Goal: Task Accomplishment & Management: Use online tool/utility

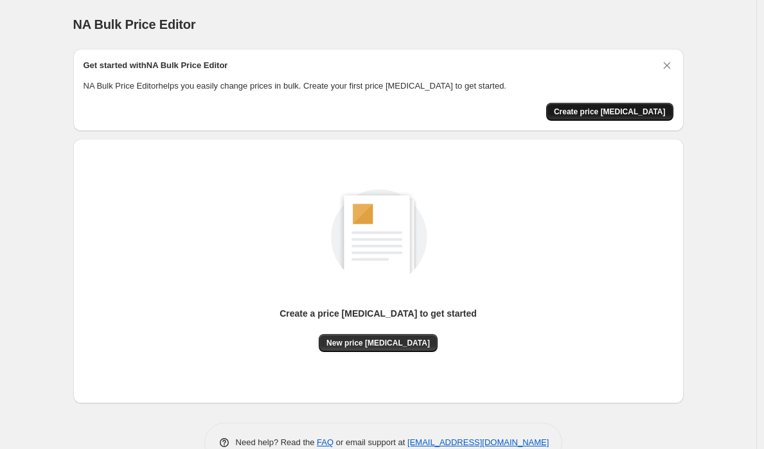
click at [629, 112] on span "Create price change job" at bounding box center [610, 112] width 112 height 10
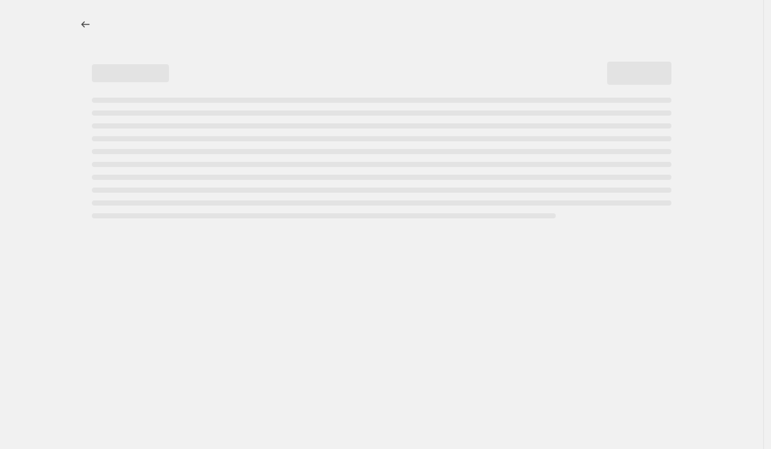
select select "percentage"
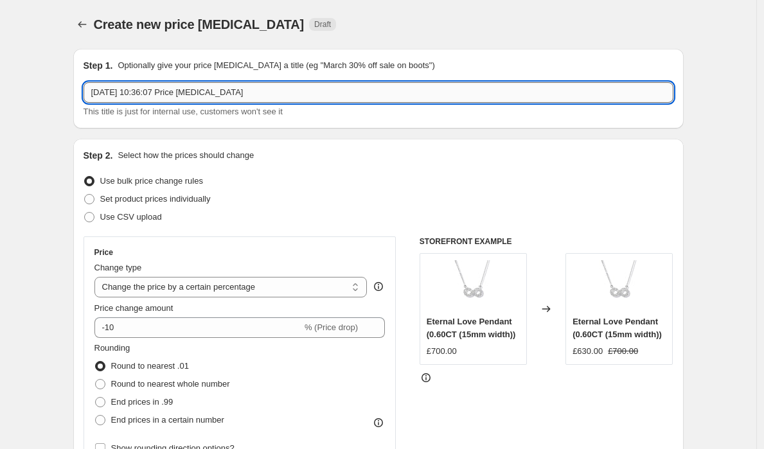
click at [189, 98] on input "9 Oct 2025, 10:36:07 Price change job" at bounding box center [379, 92] width 590 height 21
drag, startPoint x: 260, startPoint y: 95, endPoint x: 23, endPoint y: 82, distance: 237.5
type input "P"
type input "%"
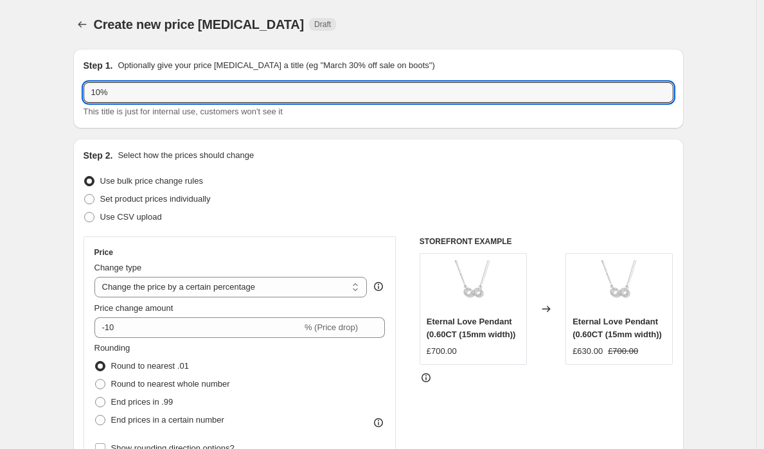
type input "10%"
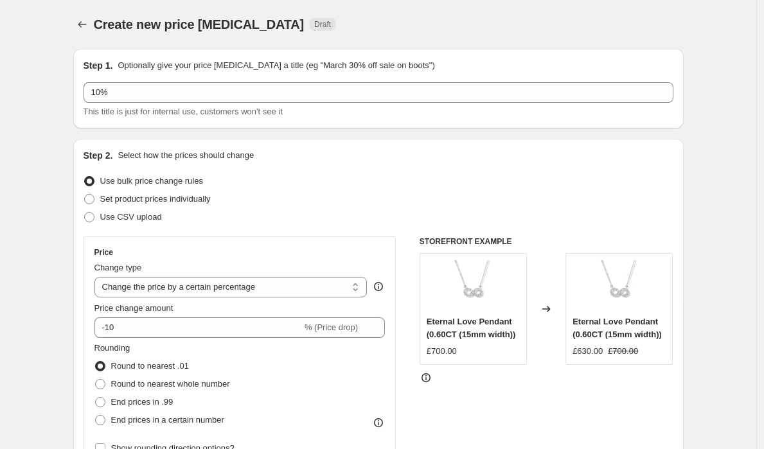
click at [76, 98] on div "Step 1. Optionally give your price change job a title (eg "March 30% off sale o…" at bounding box center [378, 89] width 611 height 80
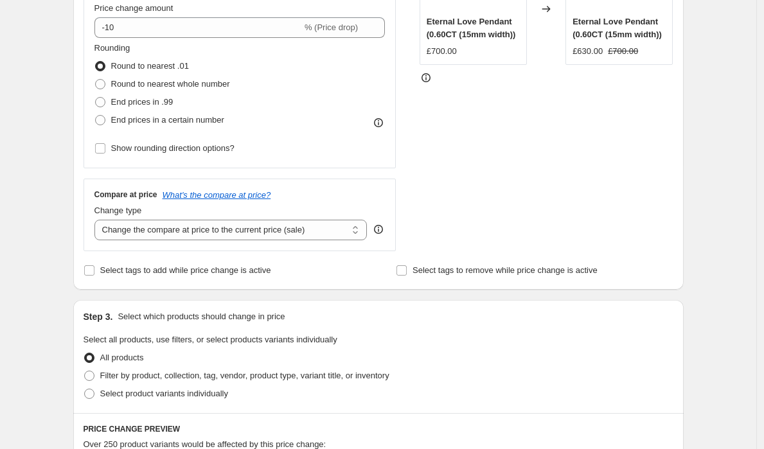
scroll to position [303, 0]
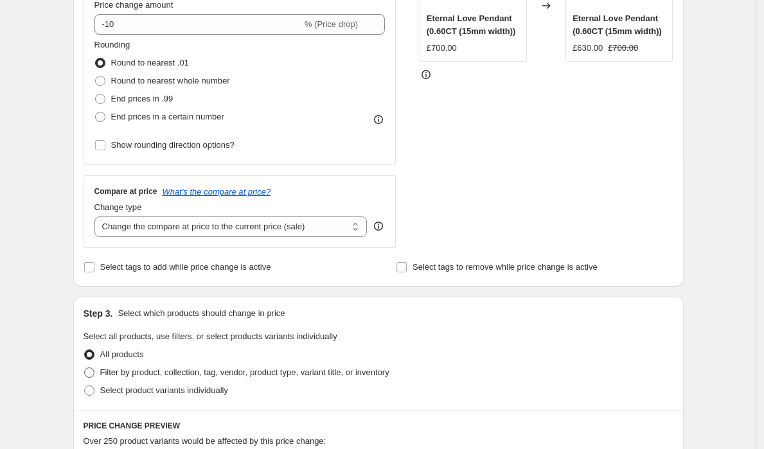
click at [92, 371] on span at bounding box center [89, 373] width 10 height 10
click at [85, 368] on input "Filter by product, collection, tag, vendor, product type, variant title, or inv…" at bounding box center [84, 368] width 1 height 1
radio input "true"
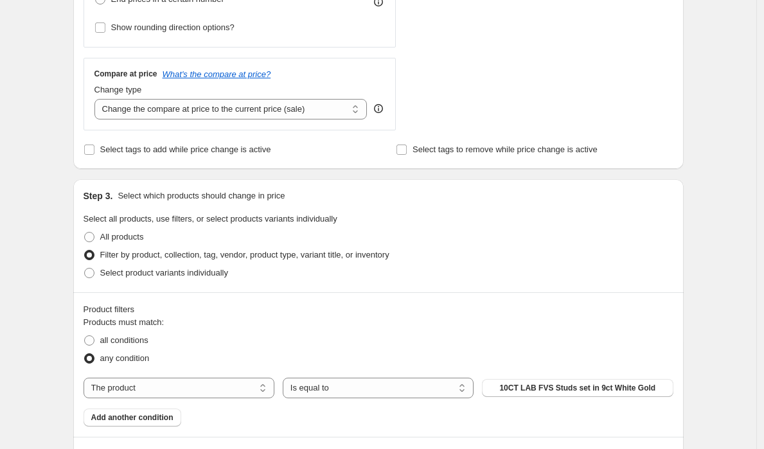
scroll to position [422, 0]
click at [343, 382] on select "Is equal to Is not equal to" at bounding box center [378, 387] width 191 height 21
click at [188, 383] on select "The product The product's collection The product's tag The product's vendor The…" at bounding box center [179, 387] width 191 height 21
select select "vendor"
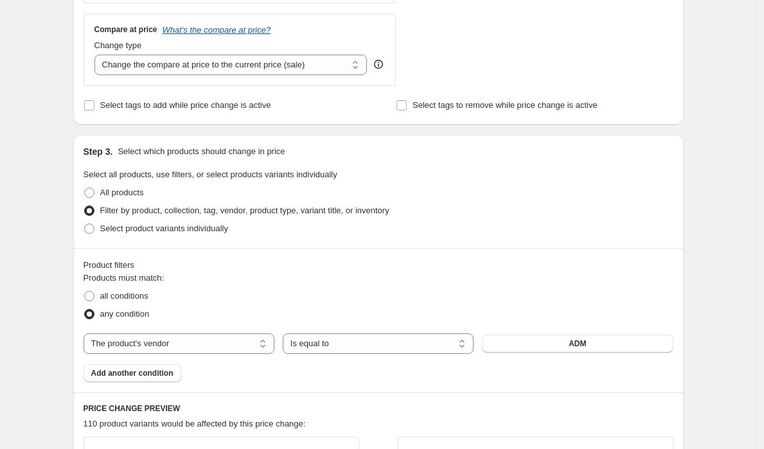
scroll to position [0, 0]
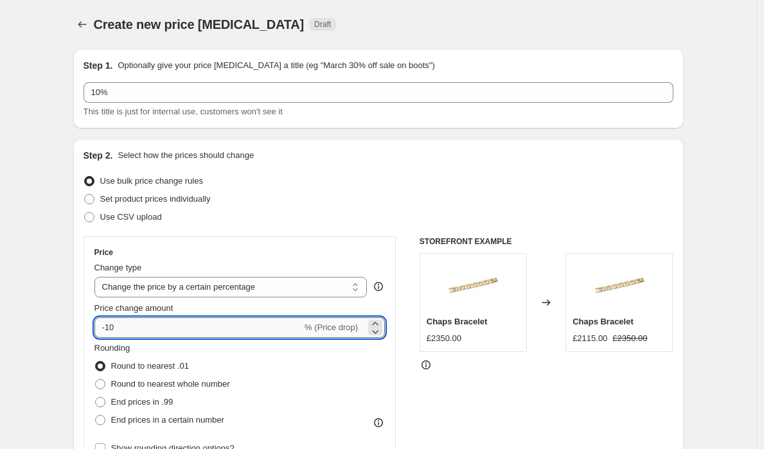
click at [206, 324] on input "-10" at bounding box center [198, 327] width 208 height 21
type input "10"
click at [410, 185] on div "Use bulk price change rules" at bounding box center [379, 181] width 590 height 18
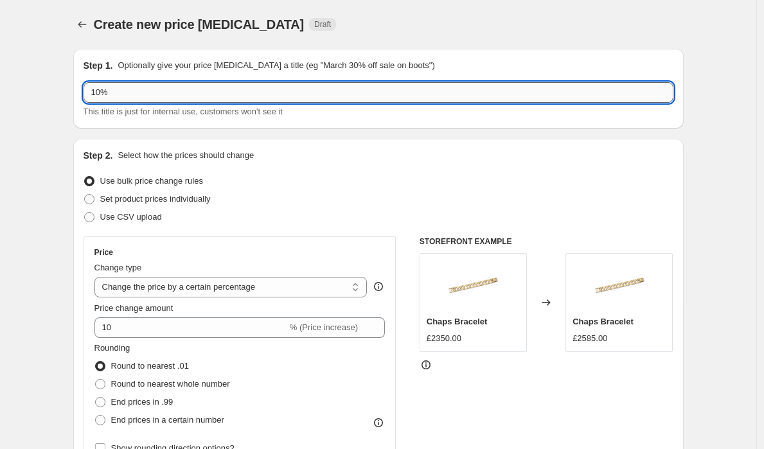
click at [239, 96] on input "10%" at bounding box center [379, 92] width 590 height 21
click at [89, 88] on input "10% ADM" at bounding box center [379, 92] width 590 height 21
type input "+10% ADM"
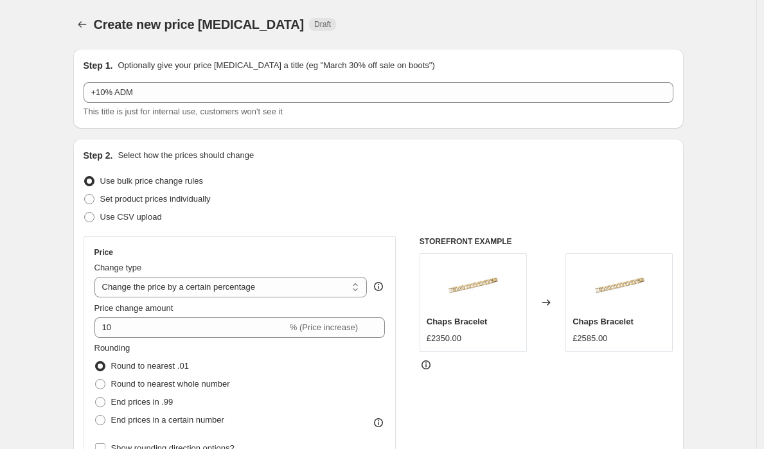
click at [439, 175] on div "Use bulk price change rules" at bounding box center [379, 181] width 590 height 18
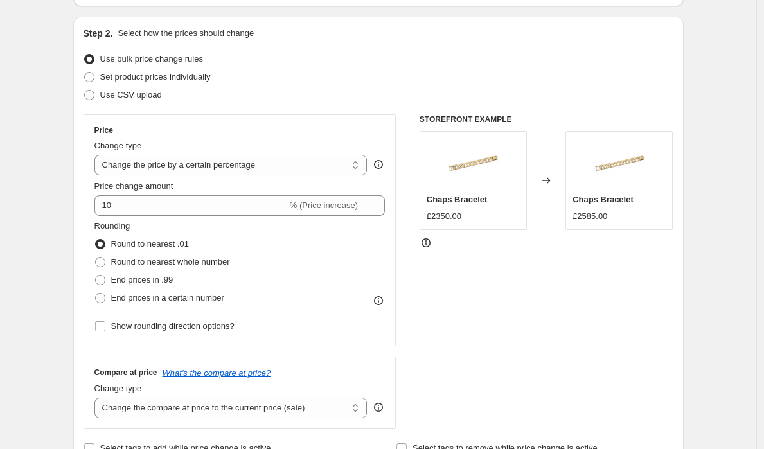
scroll to position [124, 0]
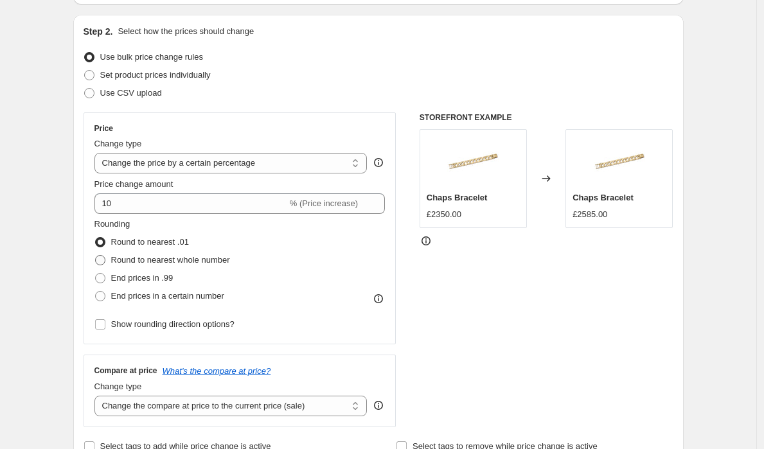
click at [224, 258] on span "Round to nearest whole number" at bounding box center [170, 260] width 119 height 10
click at [96, 256] on input "Round to nearest whole number" at bounding box center [95, 255] width 1 height 1
radio input "true"
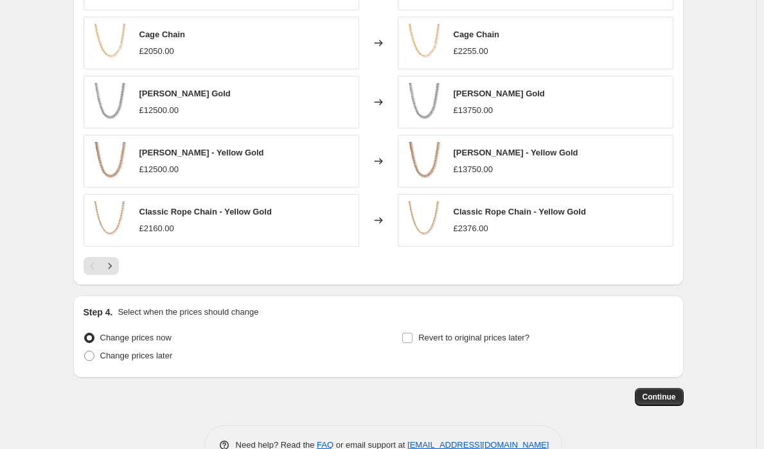
scroll to position [947, 0]
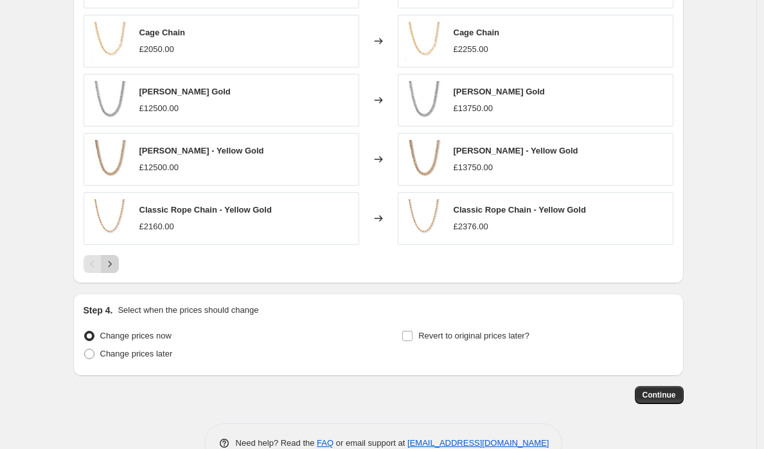
click at [113, 267] on icon "Next" at bounding box center [109, 264] width 13 height 13
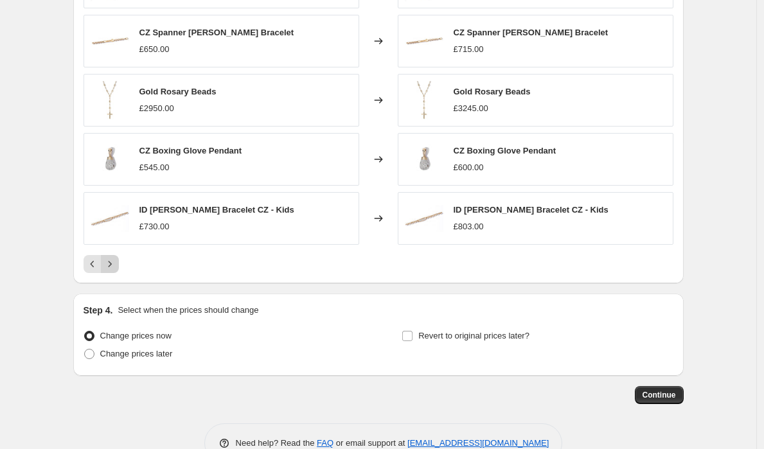
click at [116, 265] on icon "Next" at bounding box center [109, 264] width 13 height 13
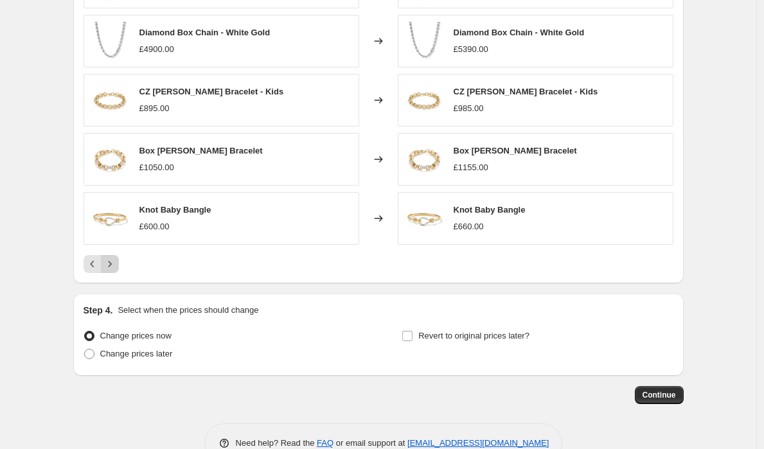
click at [116, 264] on icon "Next" at bounding box center [109, 264] width 13 height 13
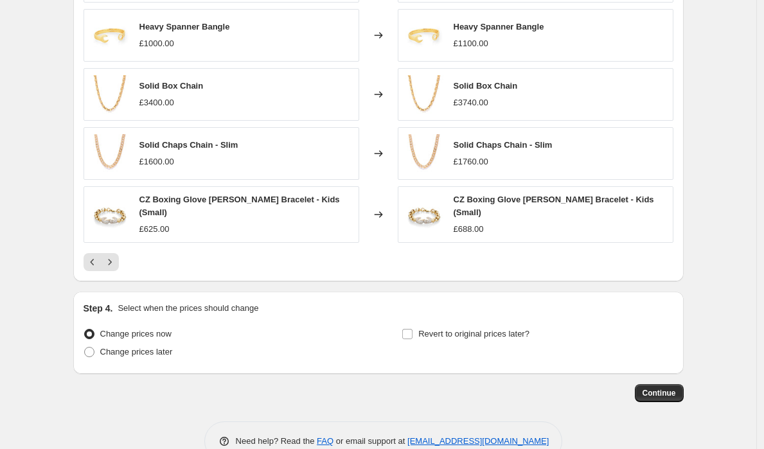
scroll to position [972, 0]
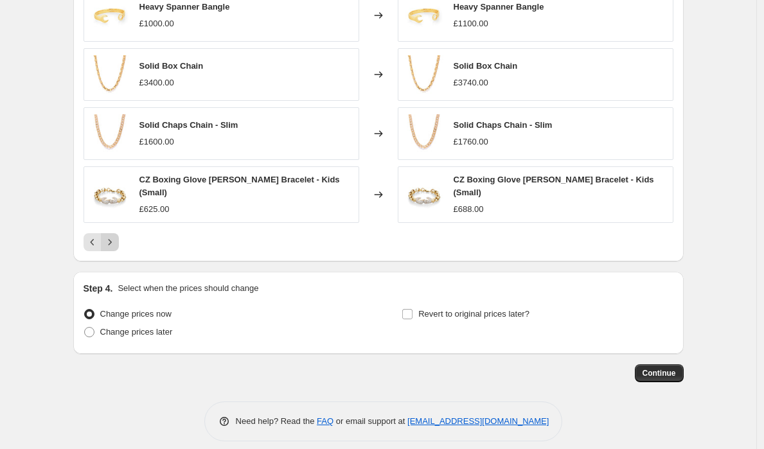
click at [115, 242] on icon "Next" at bounding box center [109, 242] width 13 height 13
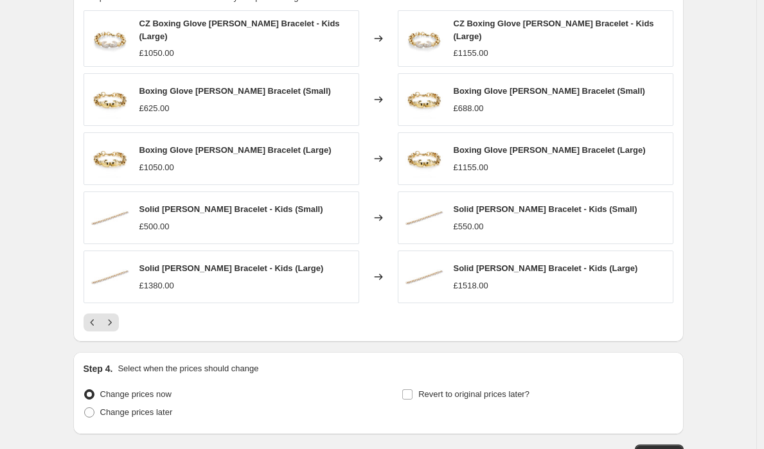
scroll to position [897, 0]
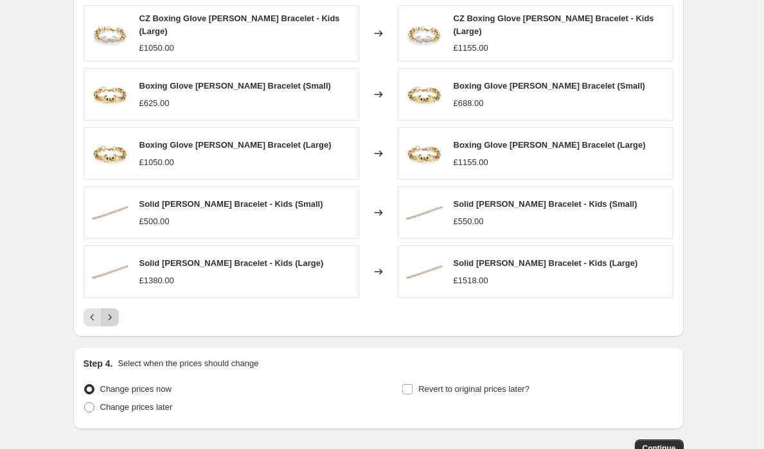
click at [115, 317] on icon "Next" at bounding box center [109, 317] width 13 height 13
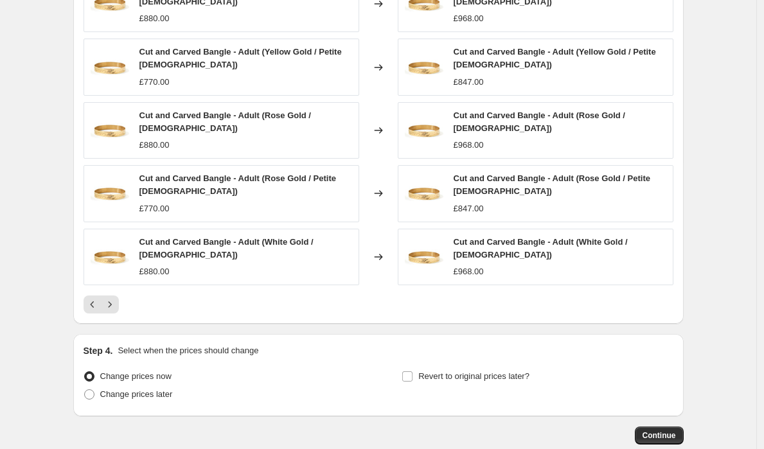
scroll to position [938, 0]
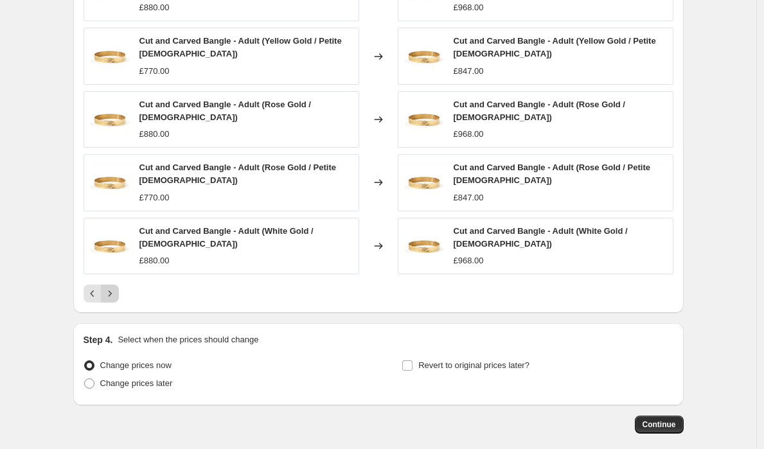
click at [116, 287] on icon "Next" at bounding box center [109, 293] width 13 height 13
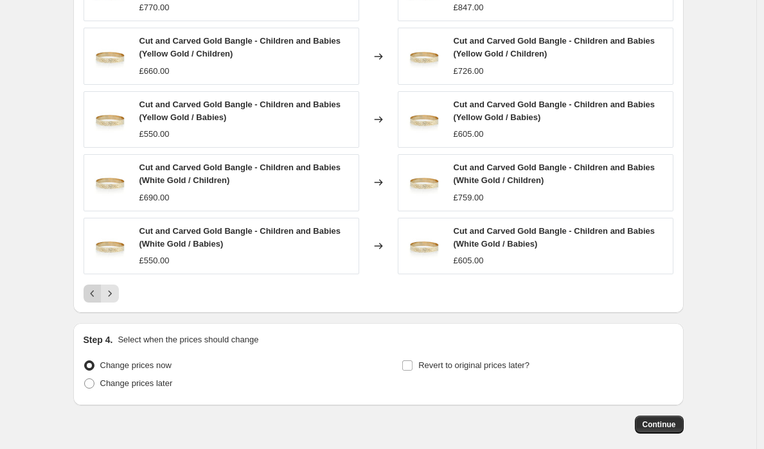
click at [90, 300] on button "Previous" at bounding box center [93, 294] width 18 height 18
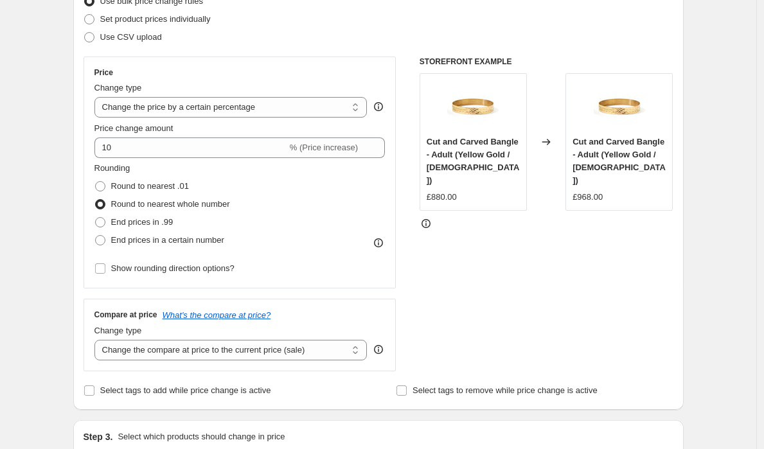
scroll to position [165, 0]
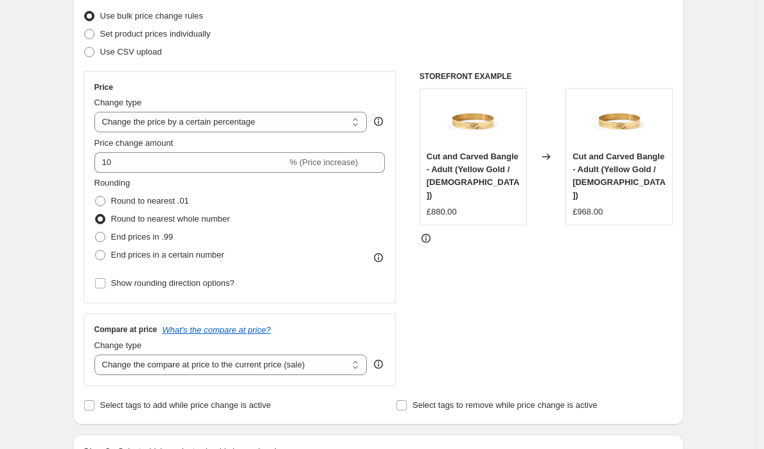
click at [379, 258] on icon at bounding box center [378, 257] width 13 height 13
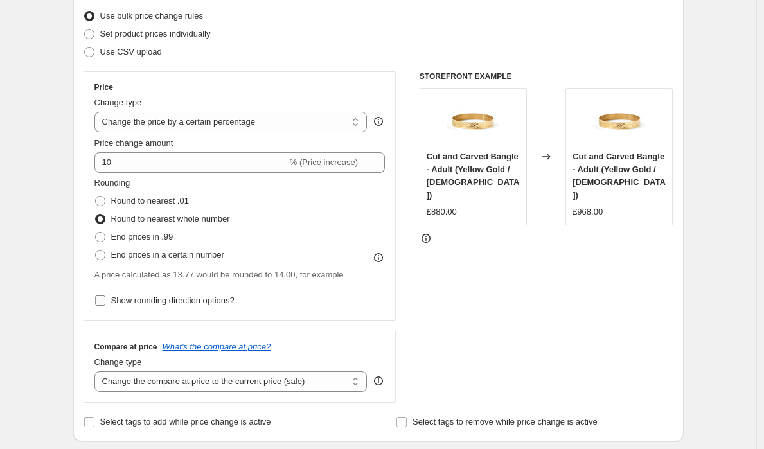
click at [103, 300] on input "Show rounding direction options?" at bounding box center [100, 301] width 10 height 10
checkbox input "true"
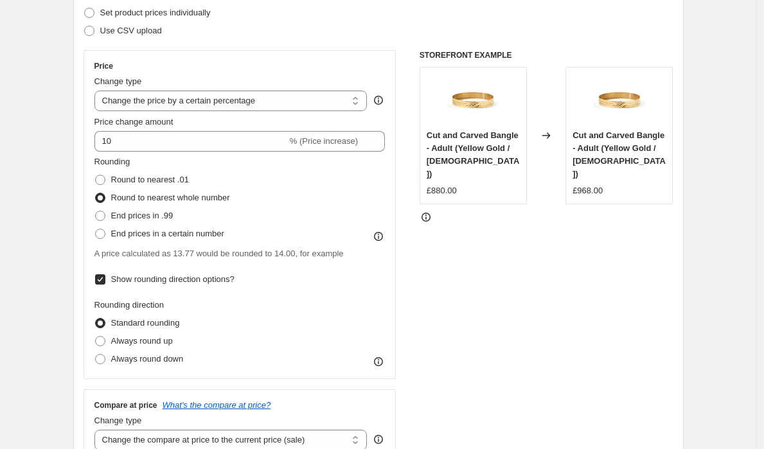
scroll to position [197, 0]
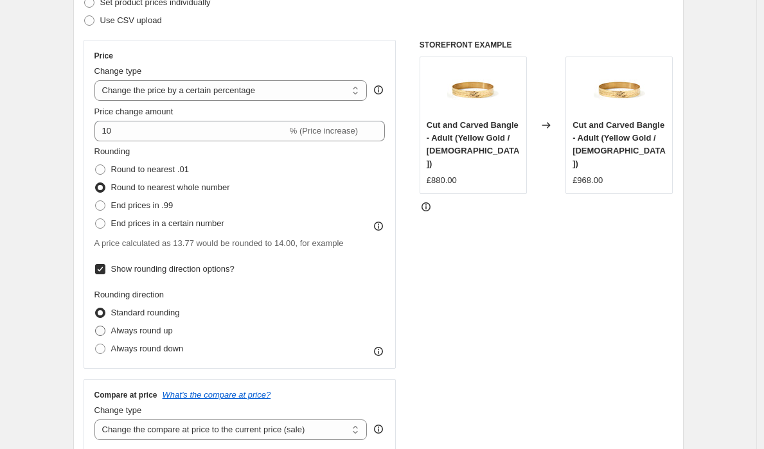
click at [110, 335] on label "Always round up" at bounding box center [133, 331] width 78 height 18
click at [96, 326] on input "Always round up" at bounding box center [95, 326] width 1 height 1
radio input "true"
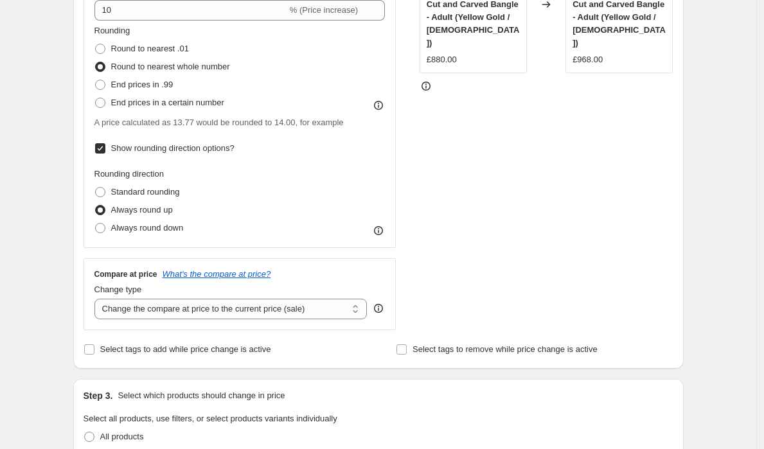
scroll to position [316, 0]
click at [103, 147] on input "Show rounding direction options?" at bounding box center [100, 150] width 10 height 10
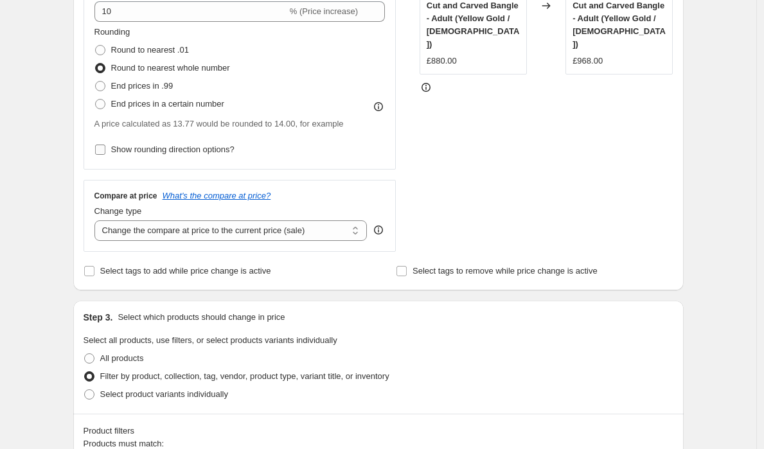
click at [103, 147] on input "Show rounding direction options?" at bounding box center [100, 150] width 10 height 10
checkbox input "true"
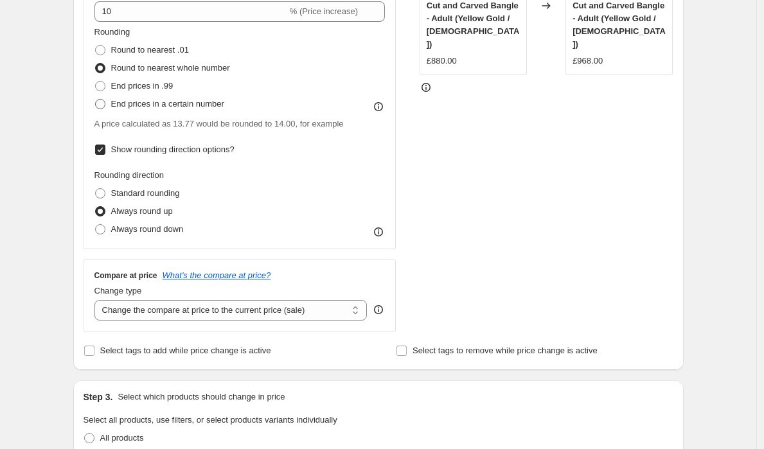
click at [103, 107] on span at bounding box center [100, 104] width 10 height 10
click at [96, 100] on input "End prices in a certain number" at bounding box center [95, 99] width 1 height 1
radio input "true"
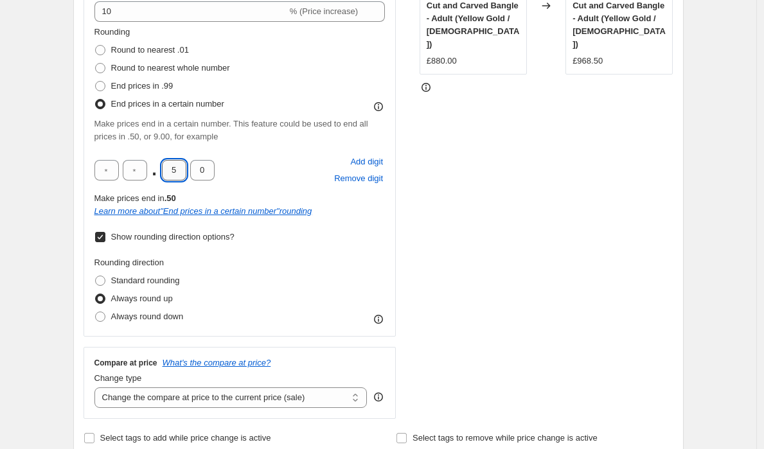
click at [181, 174] on input "5" at bounding box center [174, 170] width 24 height 21
click at [105, 71] on span at bounding box center [100, 68] width 10 height 10
click at [96, 64] on input "Round to nearest whole number" at bounding box center [95, 63] width 1 height 1
radio input "true"
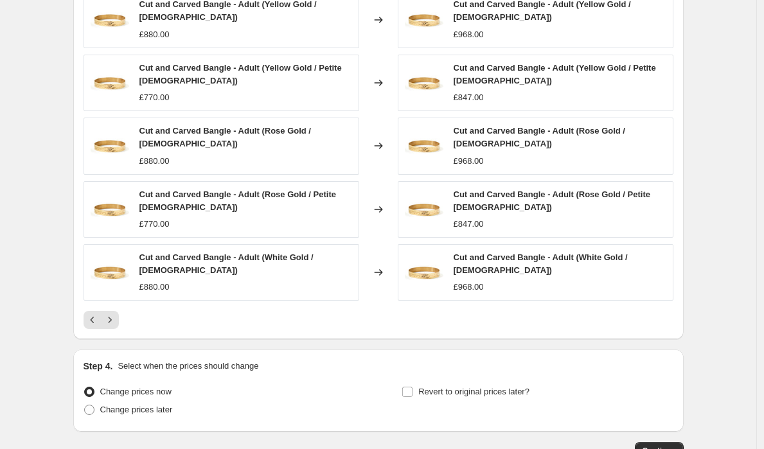
scroll to position [1015, 0]
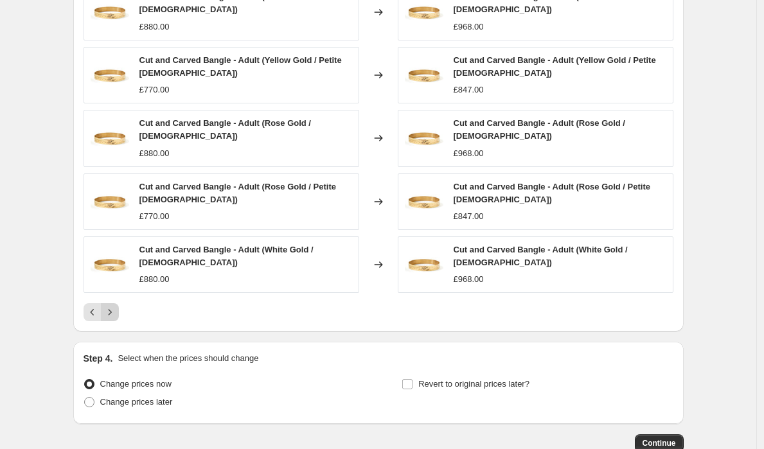
click at [111, 310] on icon "Next" at bounding box center [109, 313] width 3 height 6
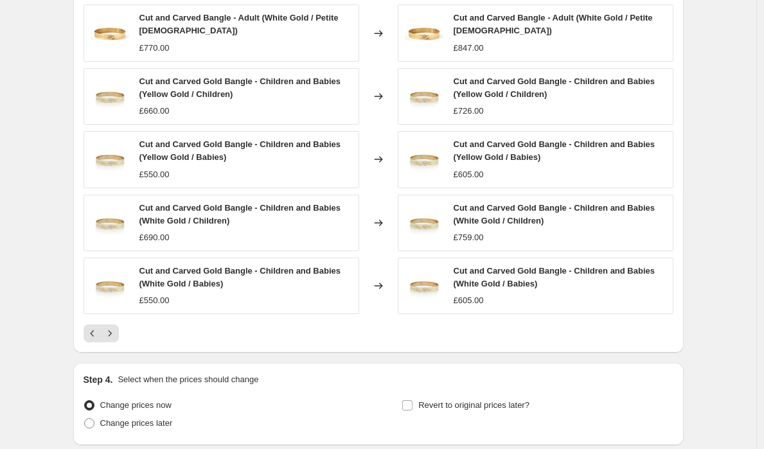
scroll to position [985, 0]
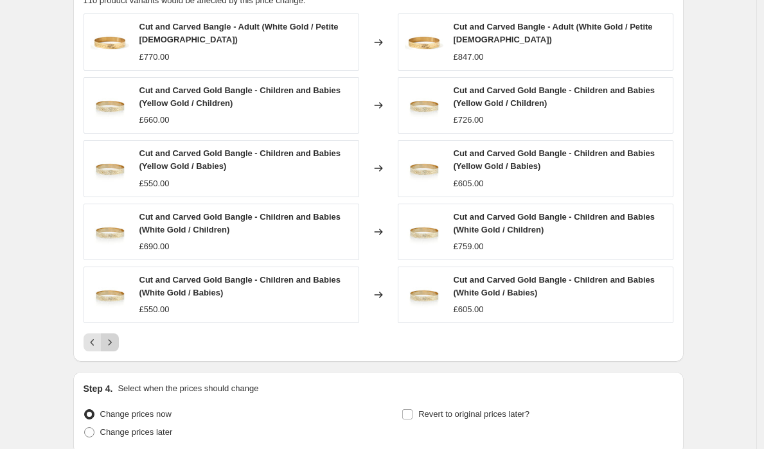
click at [119, 334] on button "Next" at bounding box center [110, 343] width 18 height 18
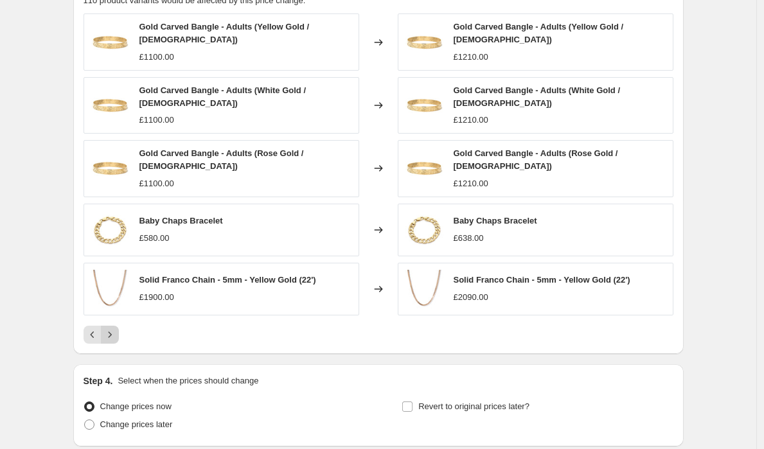
click at [116, 328] on icon "Next" at bounding box center [109, 334] width 13 height 13
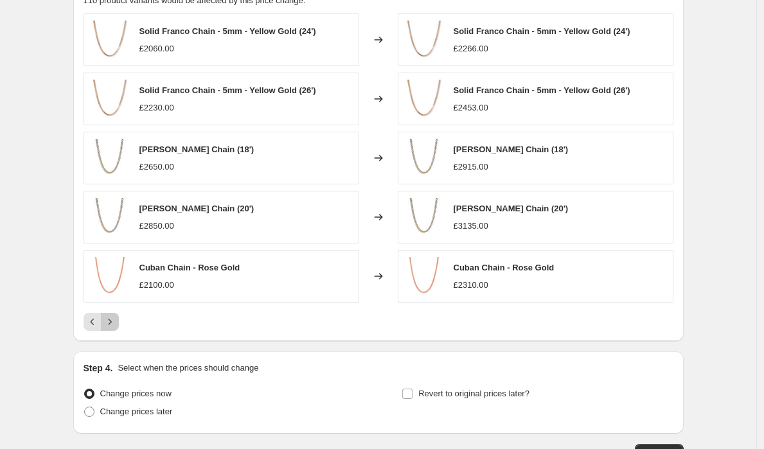
click at [109, 322] on icon "Next" at bounding box center [109, 322] width 13 height 13
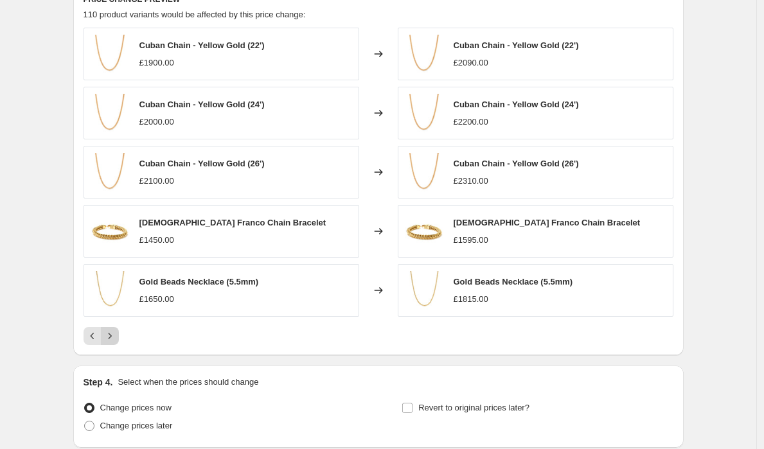
scroll to position [970, 0]
click at [98, 331] on icon "Previous" at bounding box center [92, 336] width 13 height 13
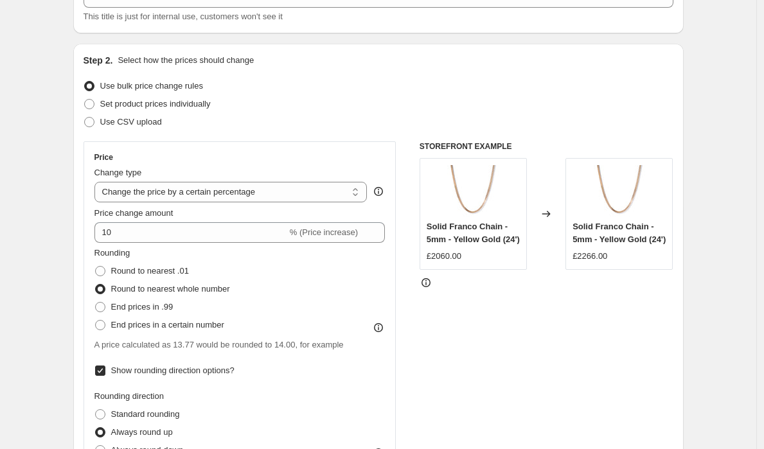
scroll to position [105, 0]
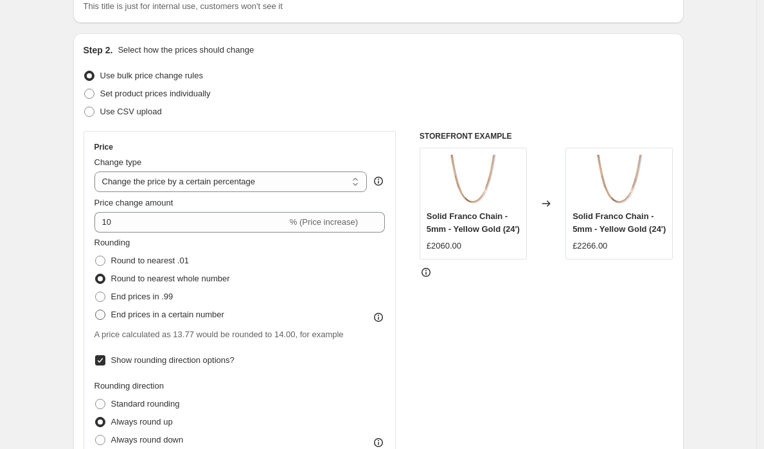
click at [122, 313] on span "End prices in a certain number" at bounding box center [167, 315] width 113 height 10
click at [96, 310] on input "End prices in a certain number" at bounding box center [95, 310] width 1 height 1
radio input "true"
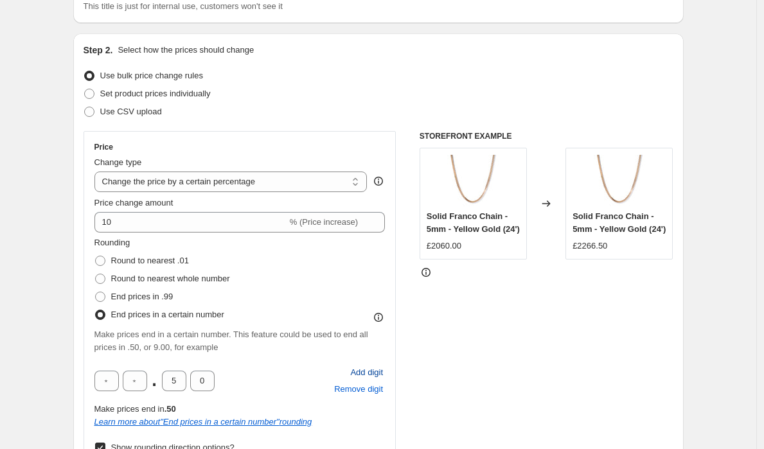
click at [364, 370] on span "Add digit" at bounding box center [366, 372] width 33 height 13
click at [368, 392] on span "Remove digit" at bounding box center [358, 389] width 49 height 13
click at [147, 283] on span "Round to nearest whole number" at bounding box center [170, 279] width 119 height 10
click at [96, 274] on input "Round to nearest whole number" at bounding box center [95, 274] width 1 height 1
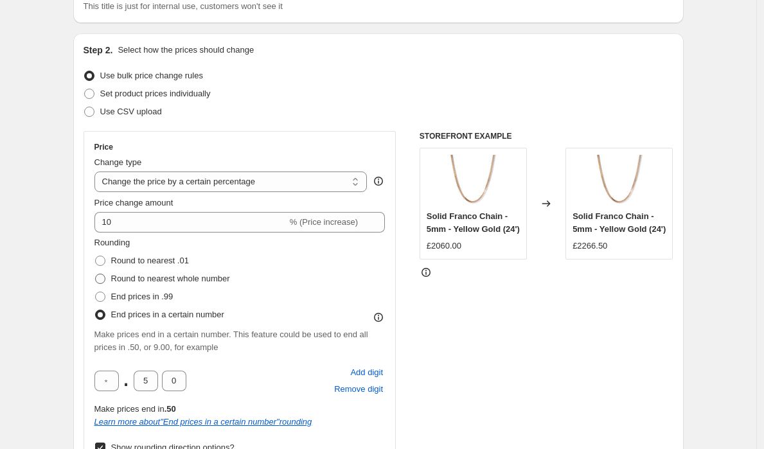
radio input "true"
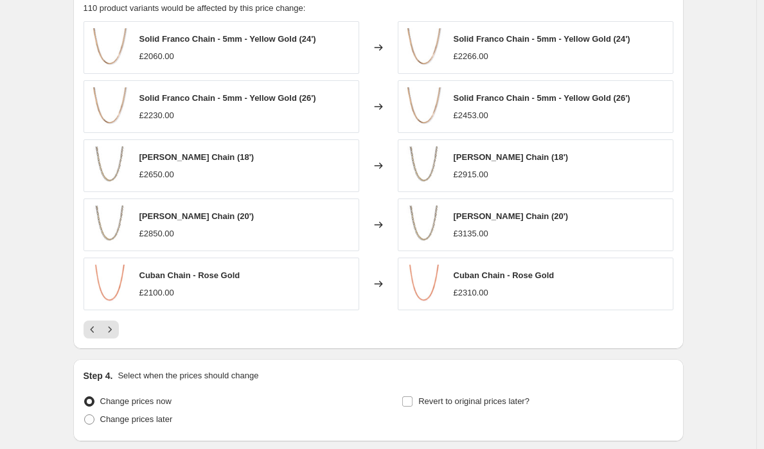
scroll to position [977, 0]
click at [122, 337] on div at bounding box center [379, 330] width 590 height 18
click at [111, 332] on icon "Next" at bounding box center [109, 330] width 13 height 13
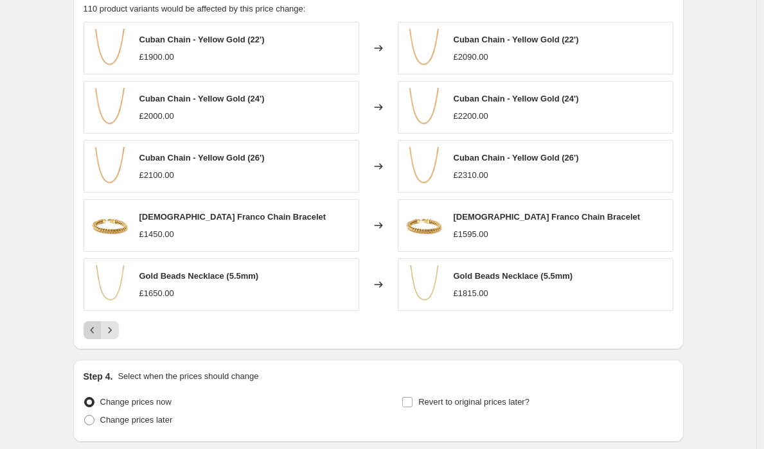
click at [91, 331] on icon "Previous" at bounding box center [92, 330] width 13 height 13
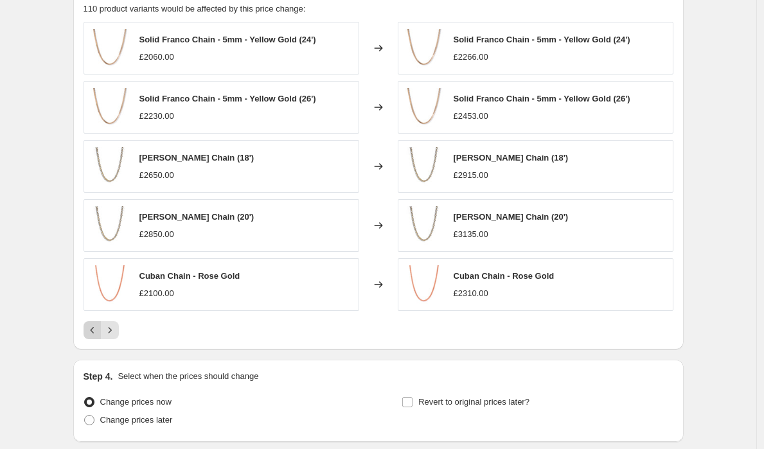
click at [91, 331] on icon "Previous" at bounding box center [92, 330] width 13 height 13
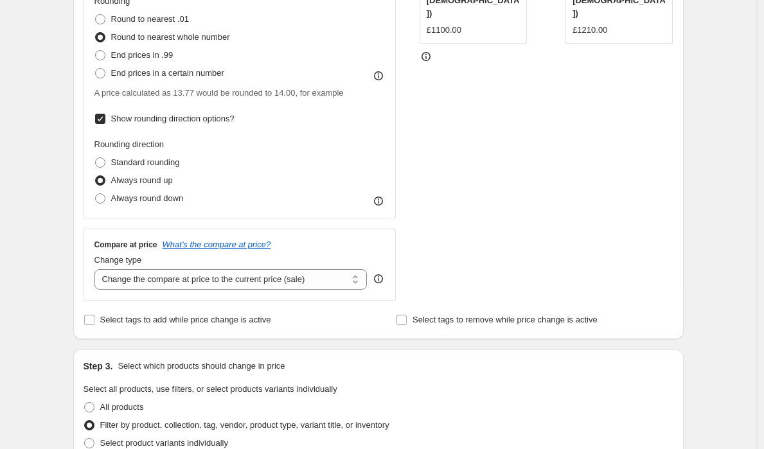
scroll to position [337, 0]
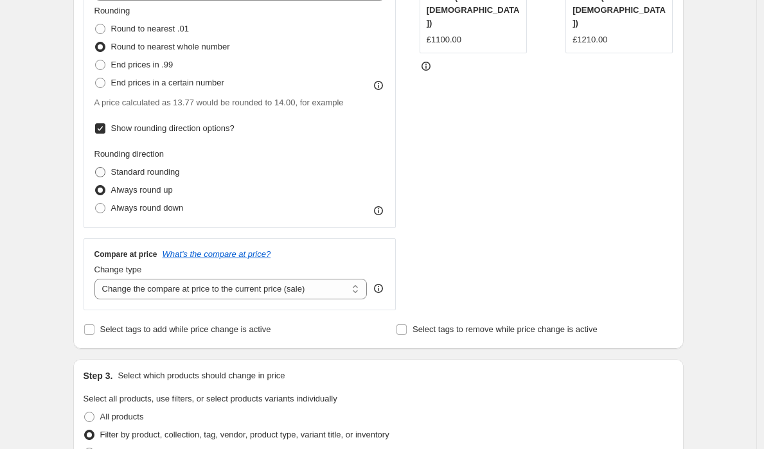
click at [127, 175] on span "Standard rounding" at bounding box center [145, 172] width 69 height 10
click at [96, 168] on input "Standard rounding" at bounding box center [95, 167] width 1 height 1
radio input "true"
click at [129, 190] on span "Always round up" at bounding box center [142, 190] width 62 height 10
click at [96, 186] on input "Always round up" at bounding box center [95, 185] width 1 height 1
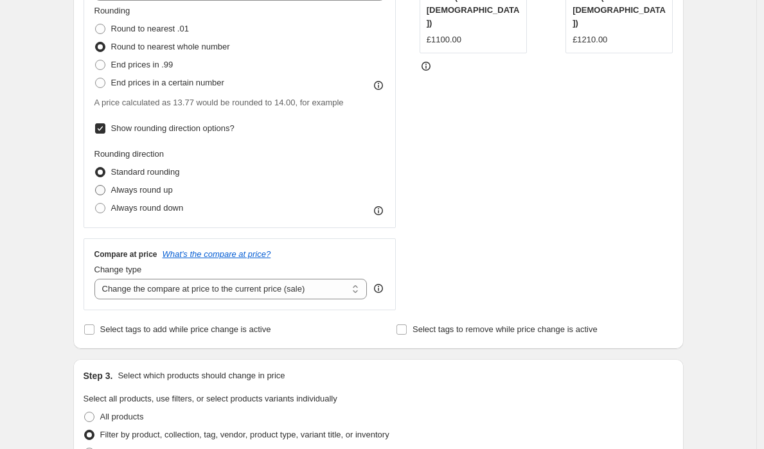
radio input "true"
click at [384, 211] on icon at bounding box center [378, 210] width 13 height 13
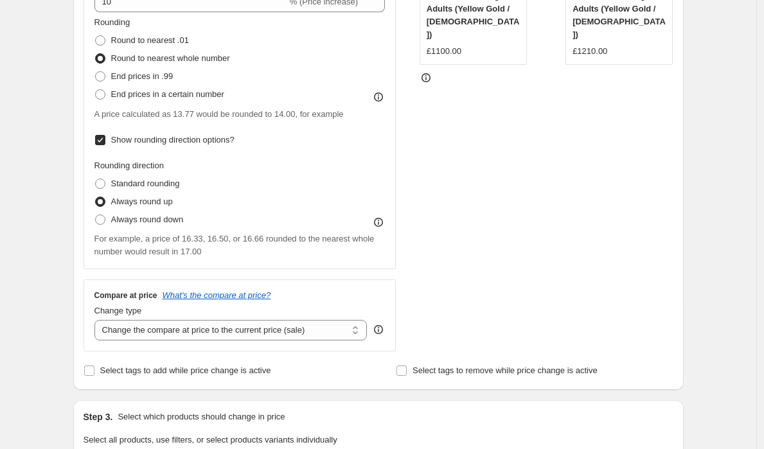
scroll to position [324, 0]
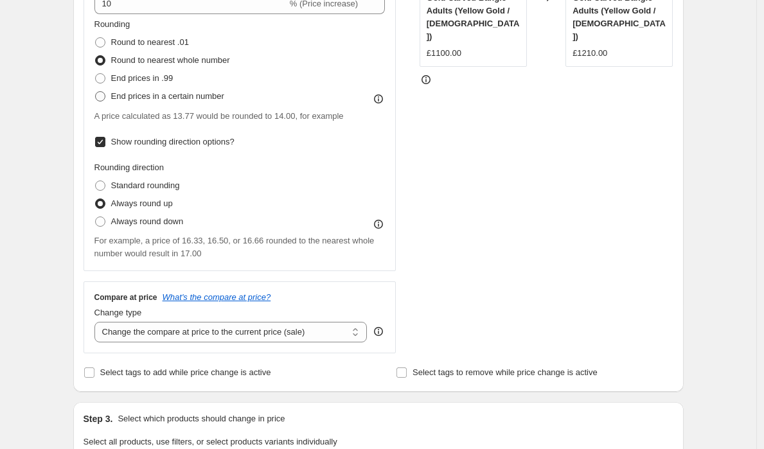
click at [114, 96] on span "End prices in a certain number" at bounding box center [167, 96] width 113 height 10
click at [96, 92] on input "End prices in a certain number" at bounding box center [95, 91] width 1 height 1
radio input "true"
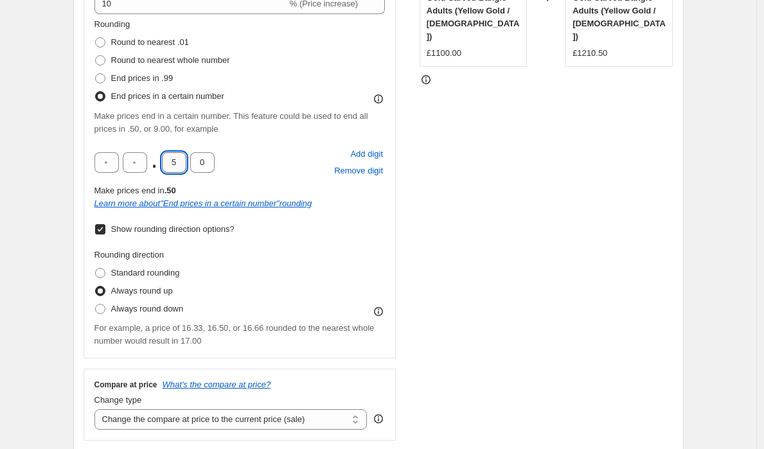
click at [186, 164] on input "5" at bounding box center [174, 162] width 24 height 21
type input "0"
click at [307, 243] on div "Rounding Round to nearest .01 Round to nearest whole number End prices in .99 E…" at bounding box center [239, 183] width 291 height 330
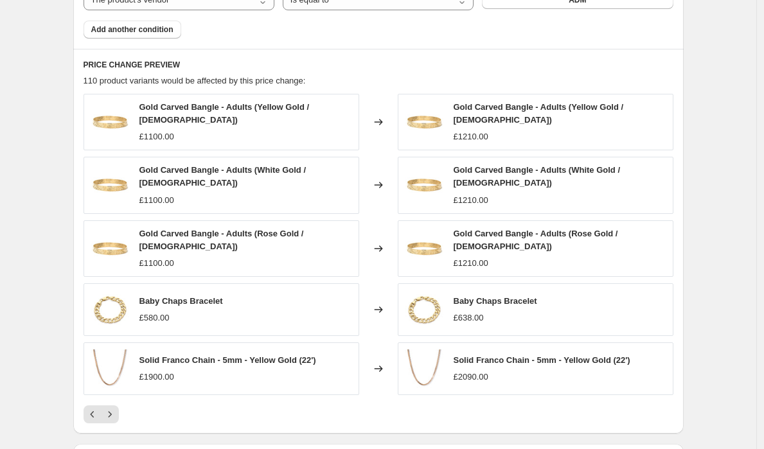
scroll to position [1034, 0]
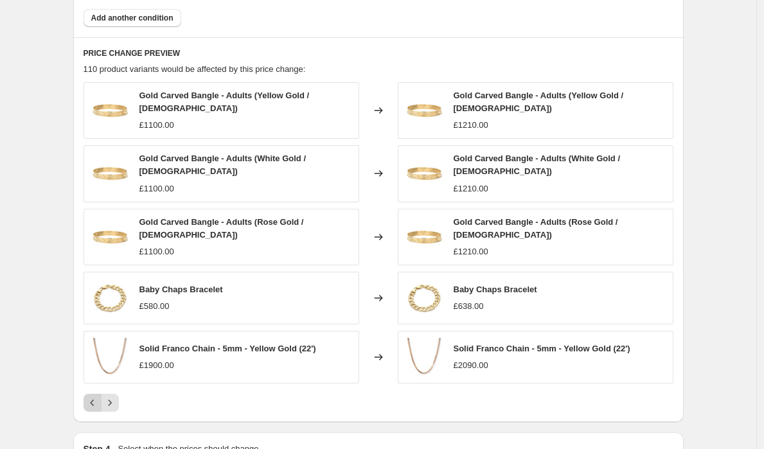
click at [99, 397] on icon "Previous" at bounding box center [92, 403] width 13 height 13
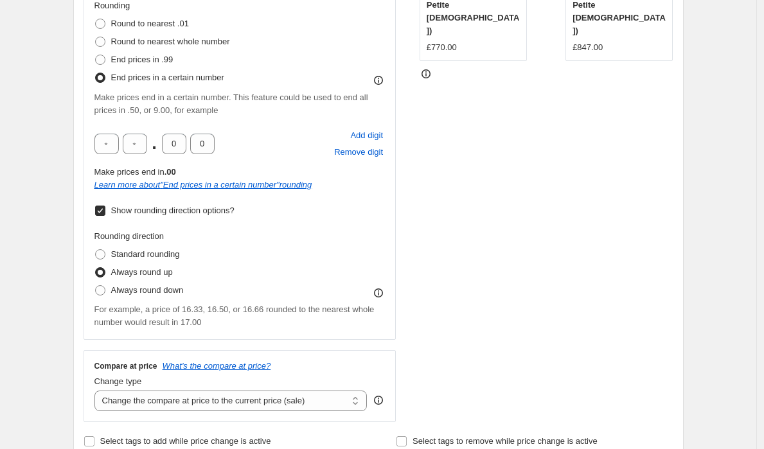
scroll to position [335, 0]
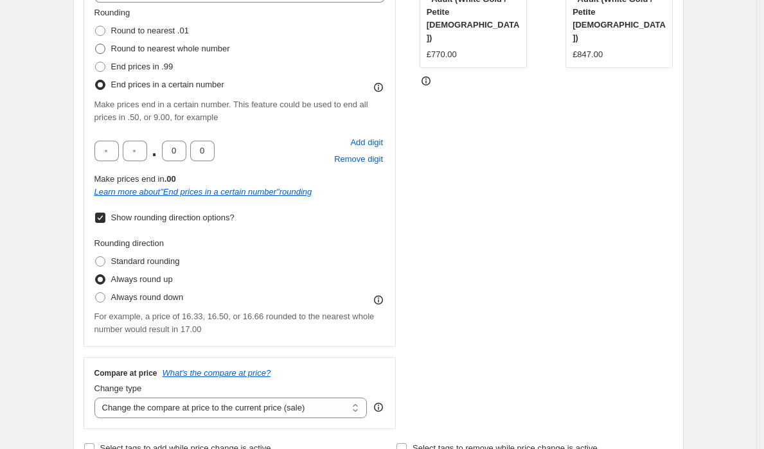
click at [141, 52] on span "Round to nearest whole number" at bounding box center [170, 49] width 119 height 10
click at [96, 44] on input "Round to nearest whole number" at bounding box center [95, 44] width 1 height 1
radio input "true"
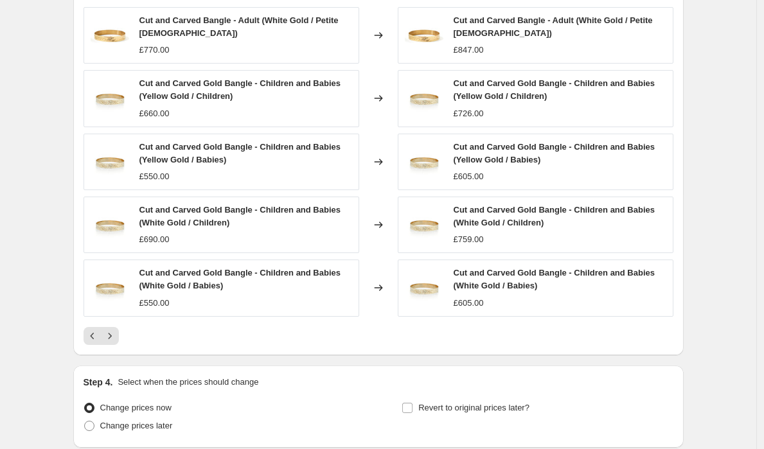
scroll to position [1127, 0]
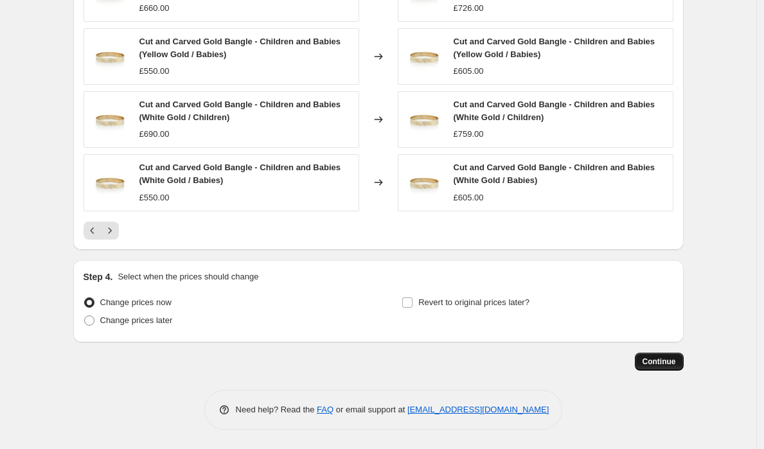
click at [661, 366] on span "Continue" at bounding box center [659, 362] width 33 height 10
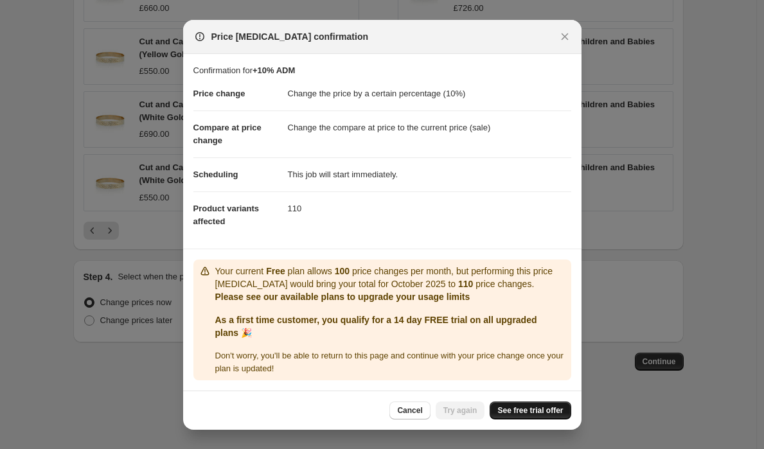
click at [517, 408] on span "See free trial offer" at bounding box center [530, 411] width 66 height 10
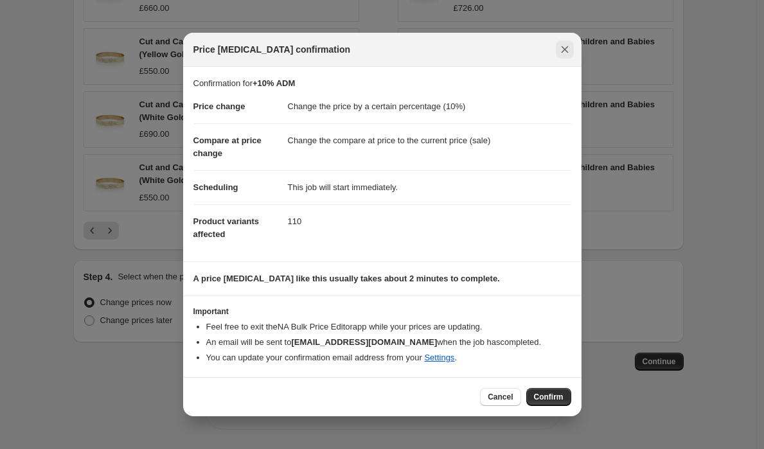
click at [564, 51] on icon "Close" at bounding box center [565, 49] width 13 height 13
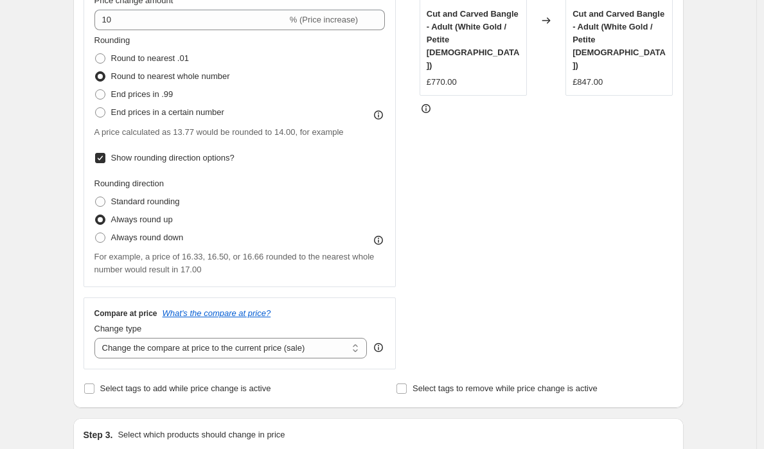
scroll to position [309, 0]
click at [308, 346] on select "Change the compare at price to the current price (sale) Change the compare at p…" at bounding box center [230, 347] width 273 height 21
select select "remove"
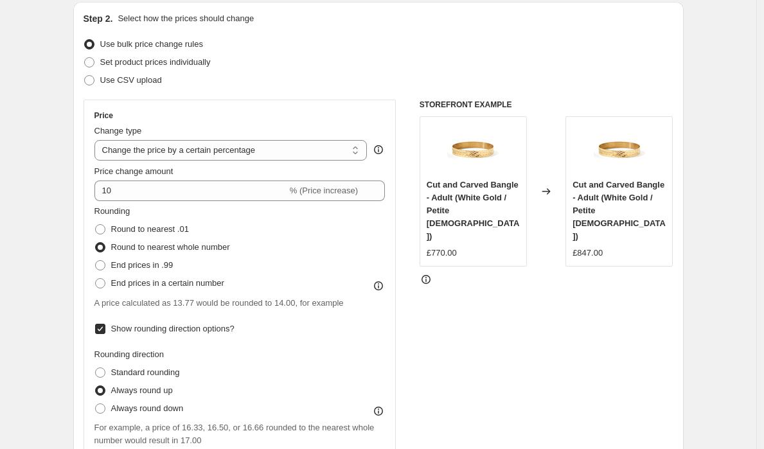
scroll to position [179, 0]
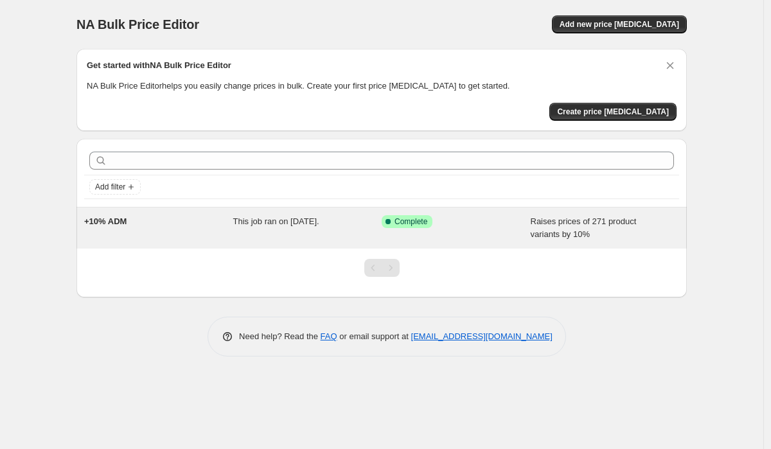
click at [485, 231] on div "Success Complete Complete" at bounding box center [456, 228] width 149 height 26
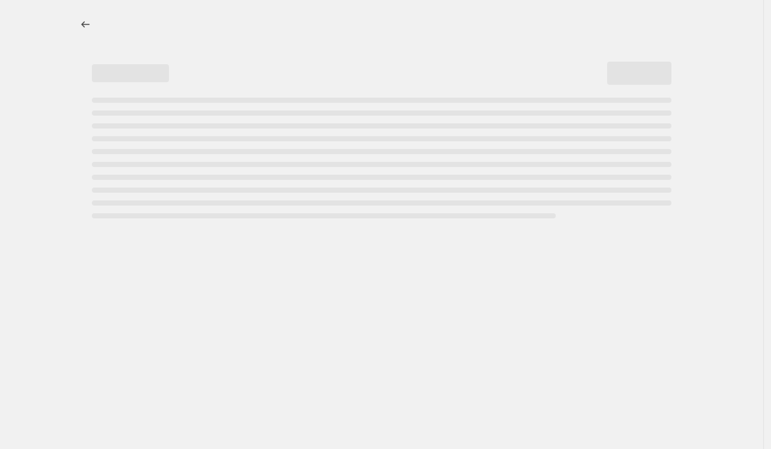
select select "percentage"
select select "vendor"
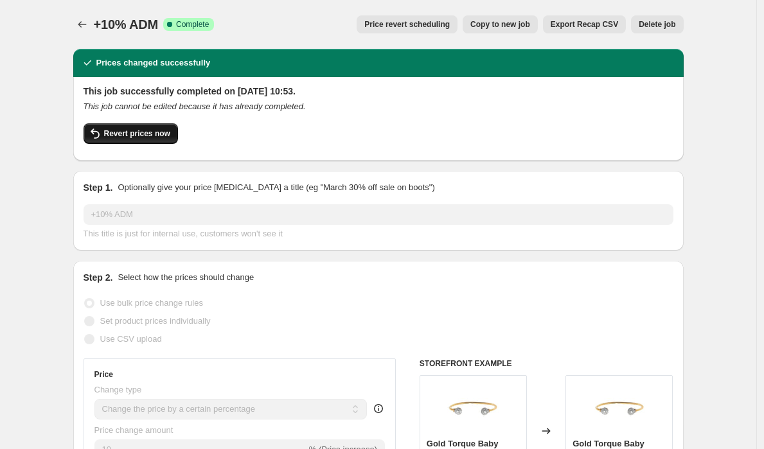
click at [159, 134] on span "Revert prices now" at bounding box center [137, 134] width 66 height 10
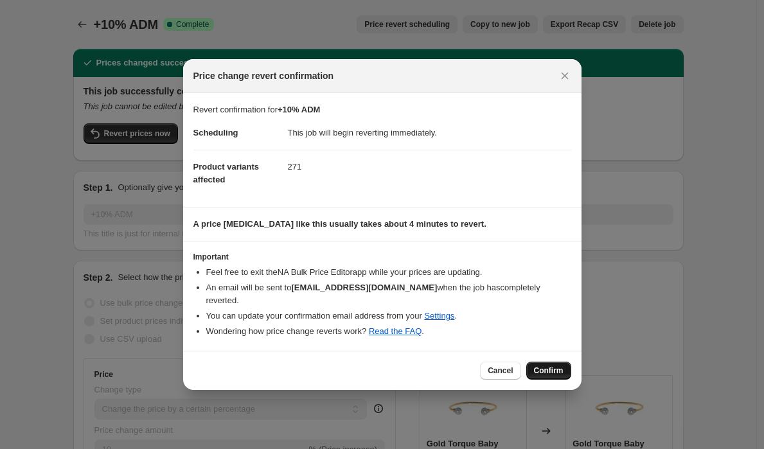
click at [561, 366] on span "Confirm" at bounding box center [549, 371] width 30 height 10
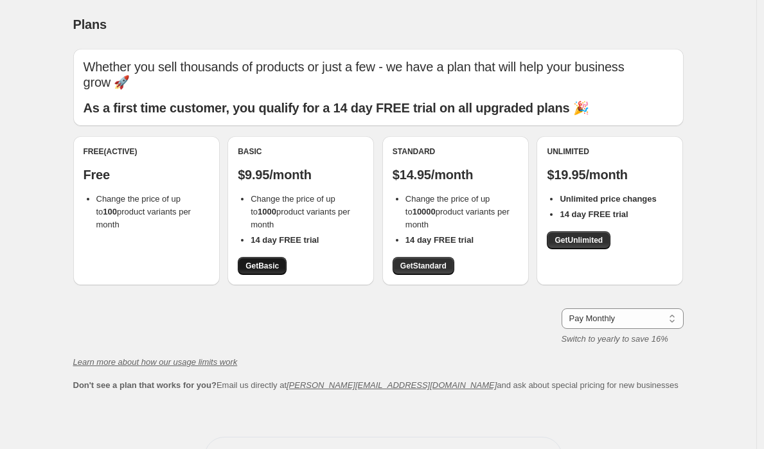
click at [286, 257] on link "Get Basic" at bounding box center [262, 266] width 49 height 18
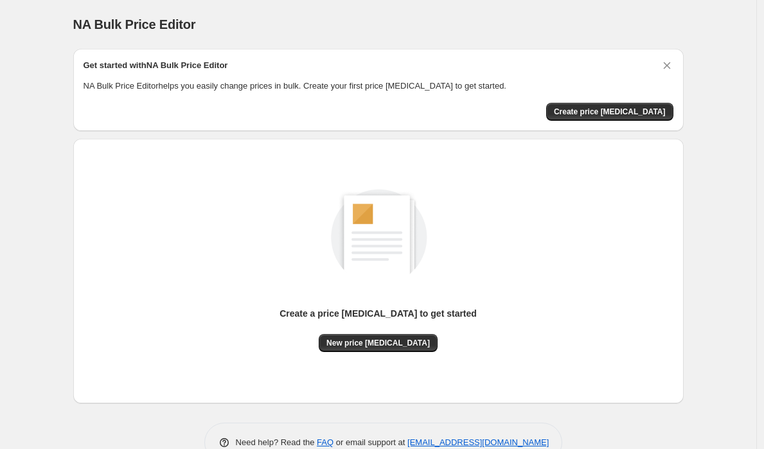
scroll to position [32, 0]
click at [612, 110] on span "Create price change job" at bounding box center [610, 112] width 112 height 10
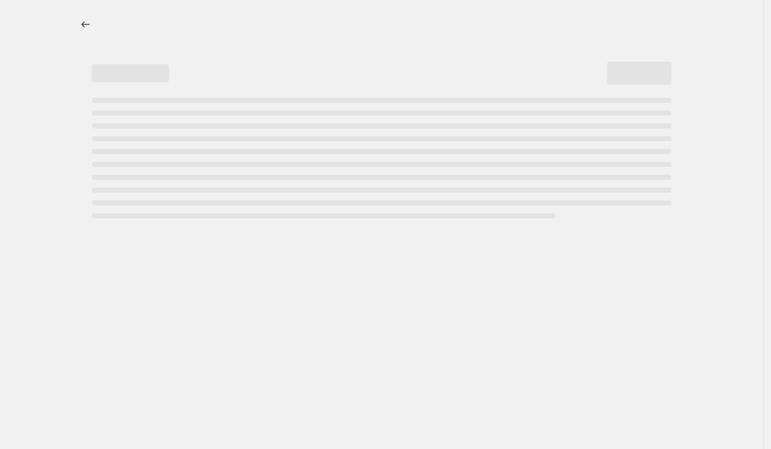
select select "percentage"
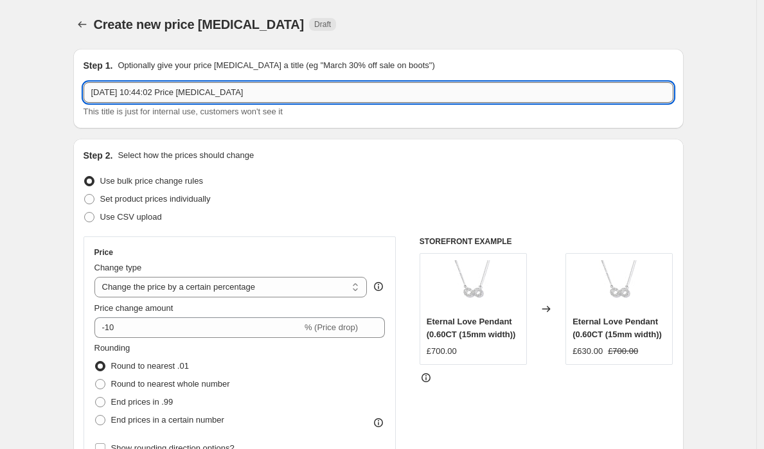
click at [279, 96] on input "9 Oct 2025, 10:44:02 Price change job" at bounding box center [379, 92] width 590 height 21
type input "="
type input "+10% ADM"
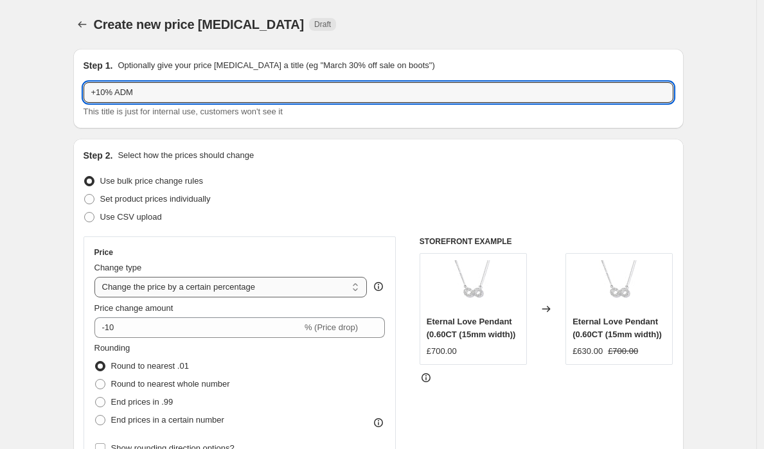
click at [301, 283] on select "Change the price to a certain amount Change the price by a certain amount Chang…" at bounding box center [230, 287] width 273 height 21
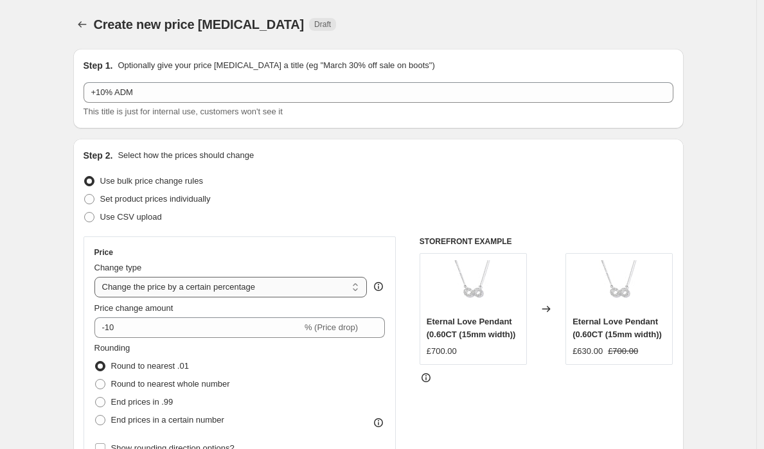
scroll to position [26, 0]
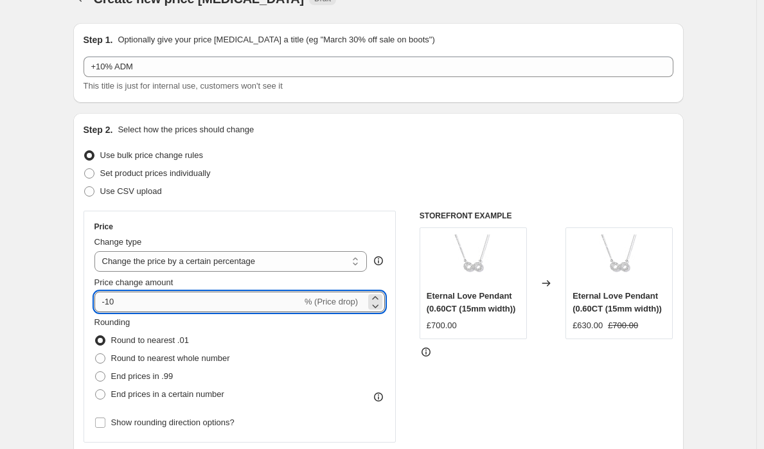
click at [111, 300] on input "-10" at bounding box center [198, 302] width 208 height 21
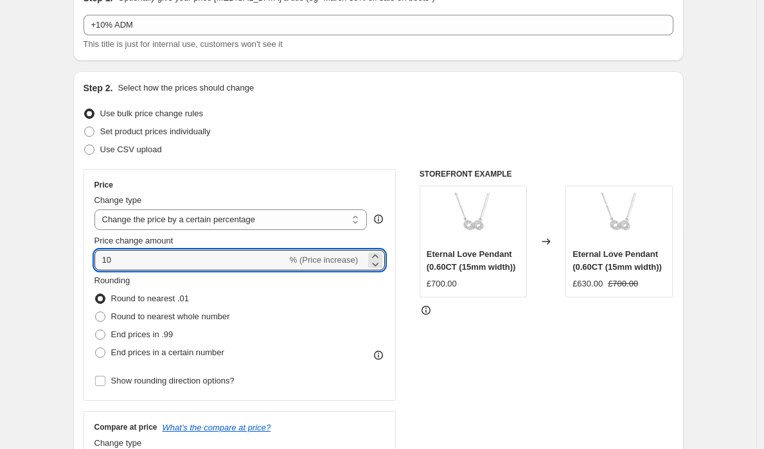
scroll to position [78, 0]
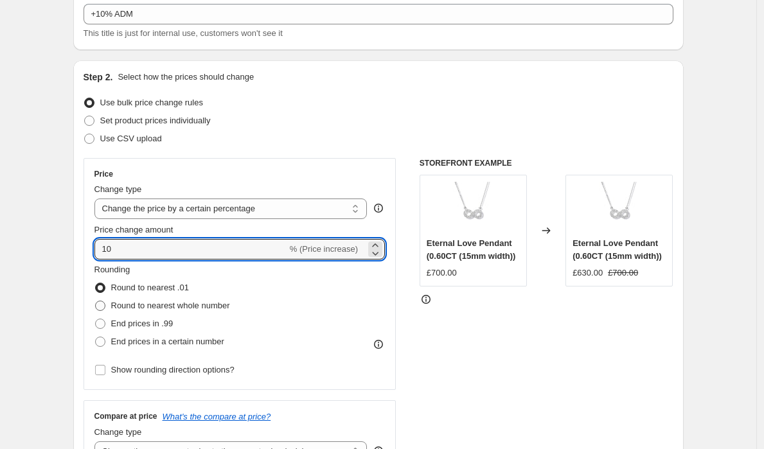
type input "10"
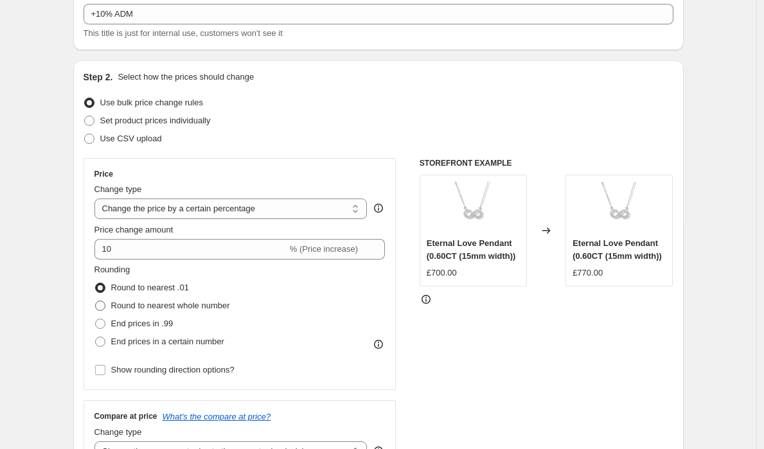
click at [222, 310] on span "Round to nearest whole number" at bounding box center [170, 306] width 119 height 10
click at [96, 301] on input "Round to nearest whole number" at bounding box center [95, 301] width 1 height 1
radio input "true"
click at [229, 367] on span "Show rounding direction options?" at bounding box center [172, 370] width 123 height 10
click at [105, 367] on input "Show rounding direction options?" at bounding box center [100, 370] width 10 height 10
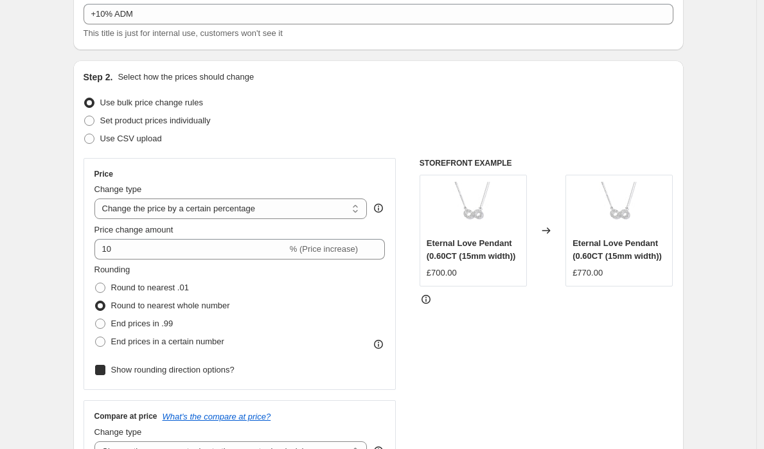
checkbox input "true"
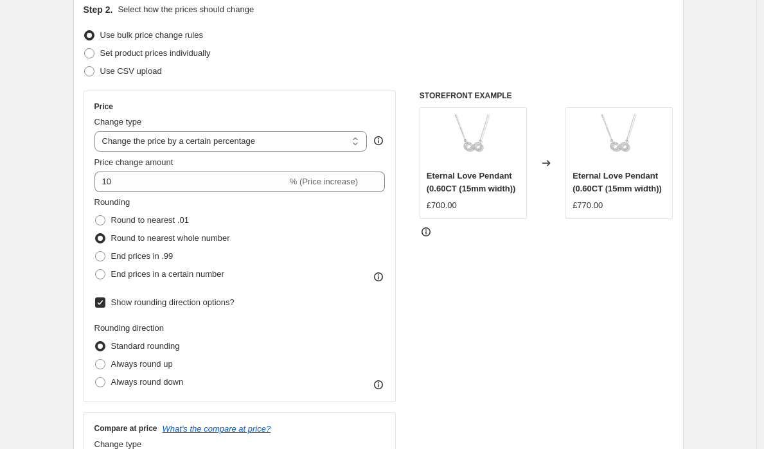
scroll to position [147, 0]
click at [173, 367] on span "Always round up" at bounding box center [142, 364] width 62 height 10
click at [96, 359] on input "Always round up" at bounding box center [95, 359] width 1 height 1
radio input "true"
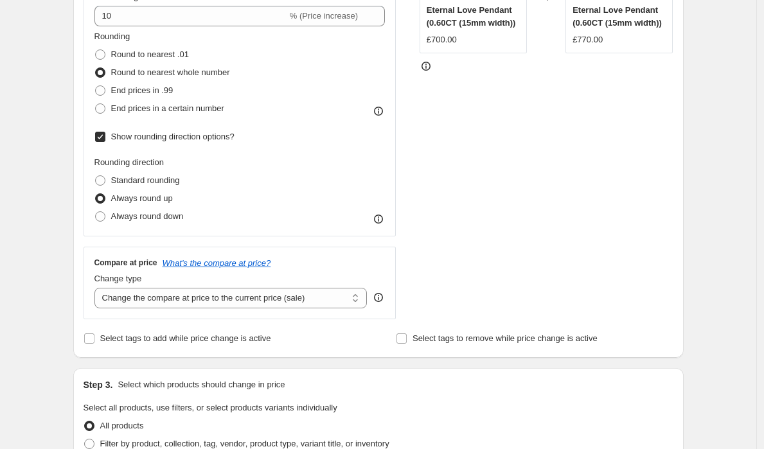
scroll to position [312, 0]
click at [284, 296] on select "Change the compare at price to the current price (sale) Change the compare at p…" at bounding box center [230, 297] width 273 height 21
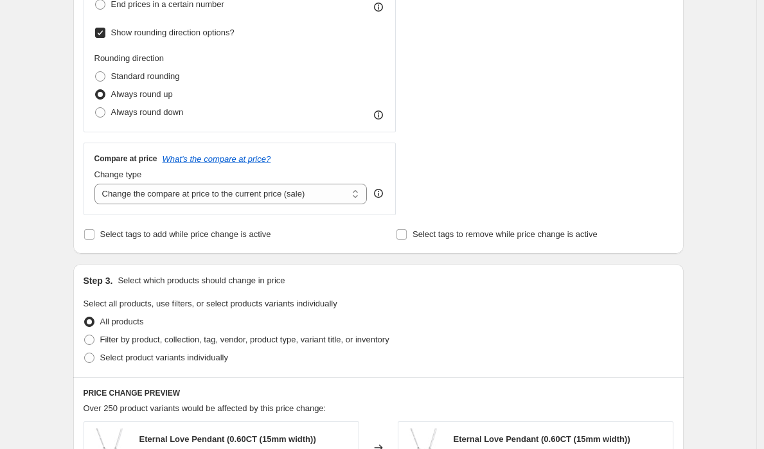
scroll to position [432, 0]
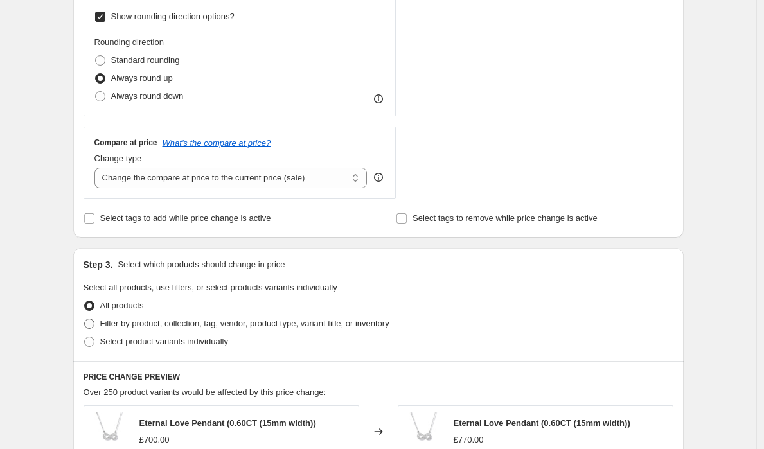
click at [229, 316] on label "Filter by product, collection, tag, vendor, product type, variant title, or inv…" at bounding box center [237, 324] width 306 height 18
click at [85, 319] on input "Filter by product, collection, tag, vendor, product type, variant title, or inv…" at bounding box center [84, 319] width 1 height 1
radio input "true"
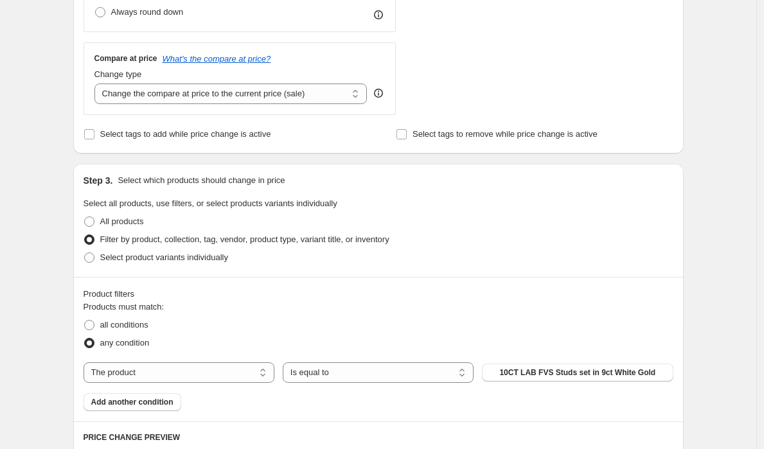
scroll to position [517, 0]
click at [201, 370] on select "The product The product's collection The product's tag The product's vendor The…" at bounding box center [179, 372] width 191 height 21
select select "vendor"
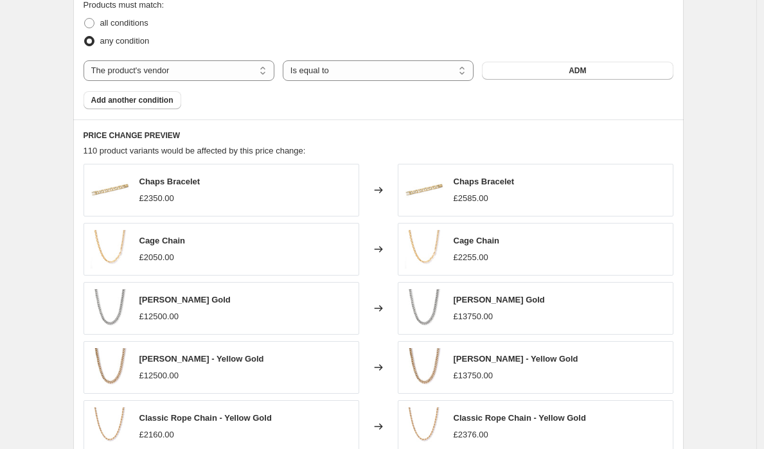
scroll to position [900, 0]
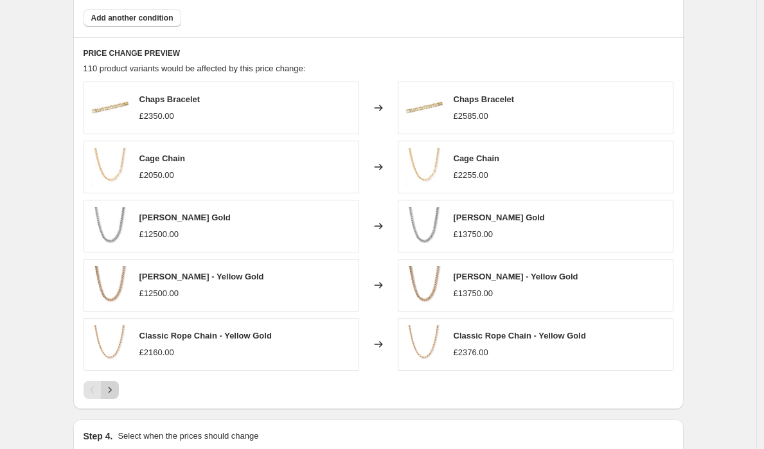
click at [114, 388] on icon "Next" at bounding box center [109, 390] width 13 height 13
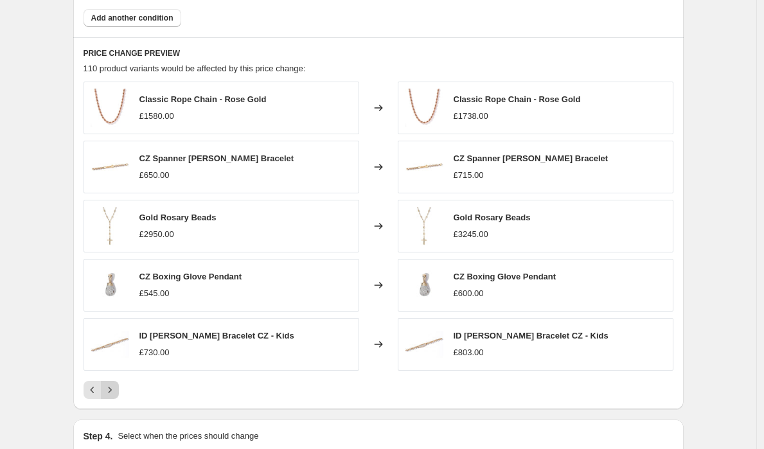
click at [116, 394] on icon "Next" at bounding box center [109, 390] width 13 height 13
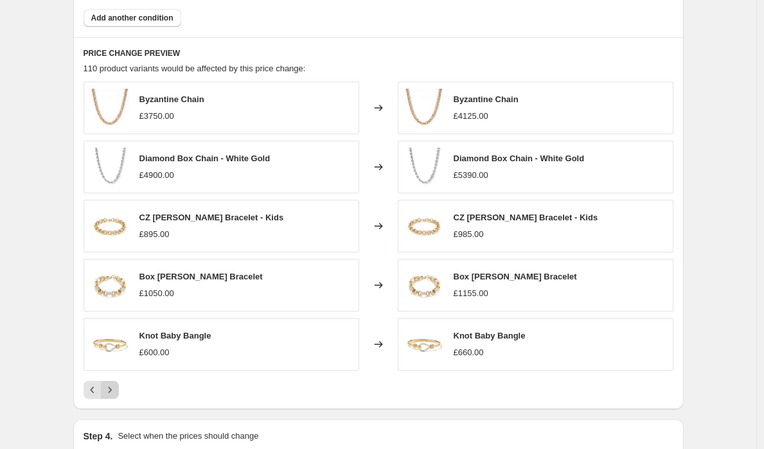
click at [116, 394] on icon "Next" at bounding box center [109, 390] width 13 height 13
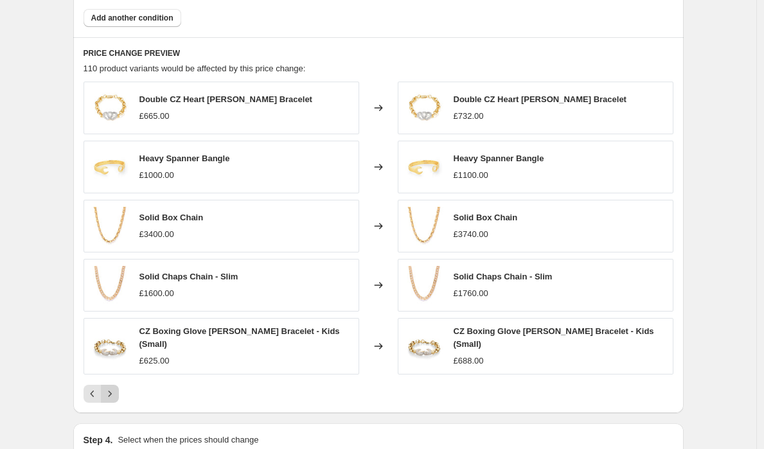
click at [116, 394] on icon "Next" at bounding box center [109, 394] width 13 height 13
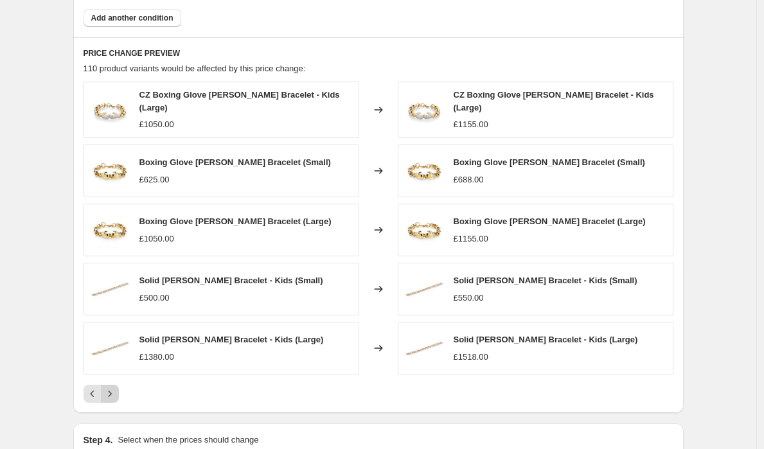
click at [116, 394] on icon "Next" at bounding box center [109, 394] width 13 height 13
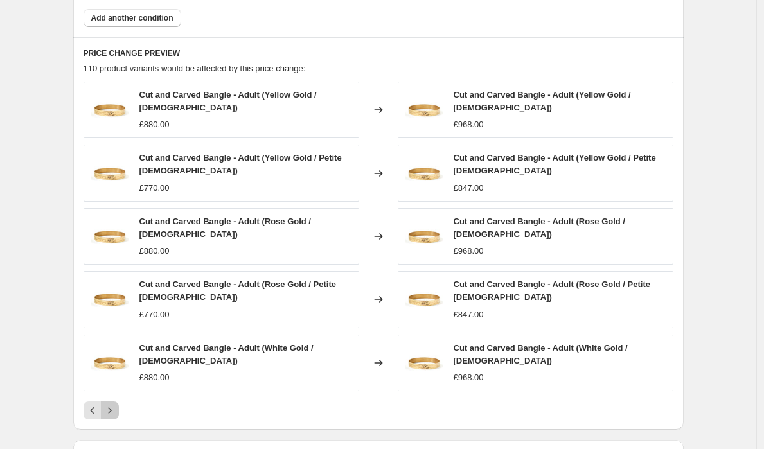
click at [118, 402] on button "Next" at bounding box center [110, 411] width 18 height 18
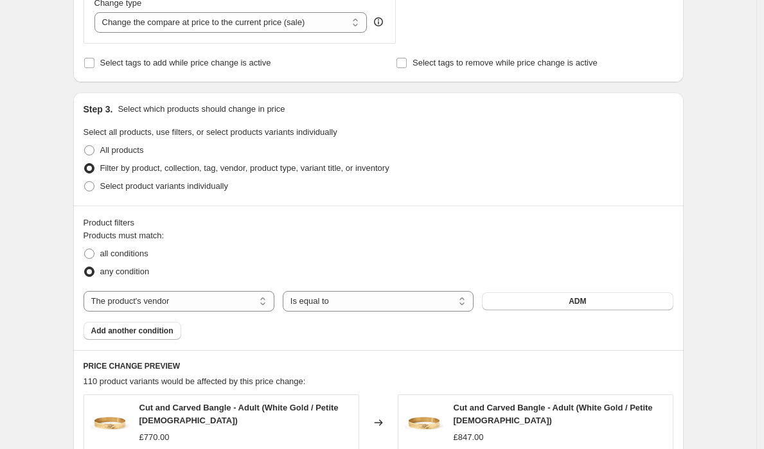
scroll to position [646, 0]
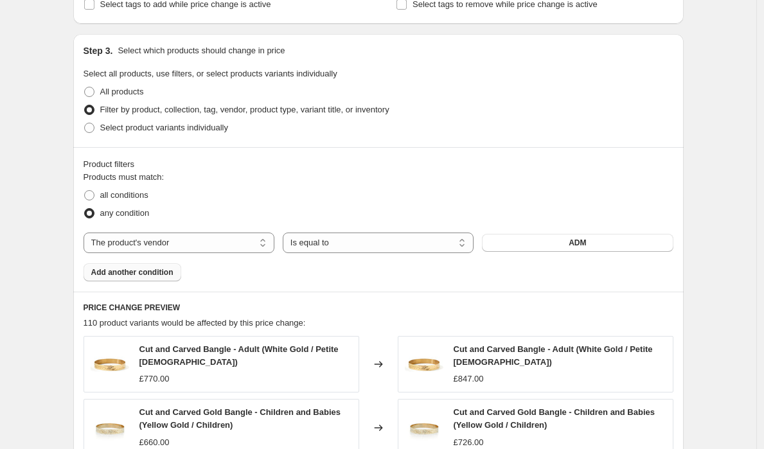
click at [138, 271] on span "Add another condition" at bounding box center [132, 272] width 82 height 10
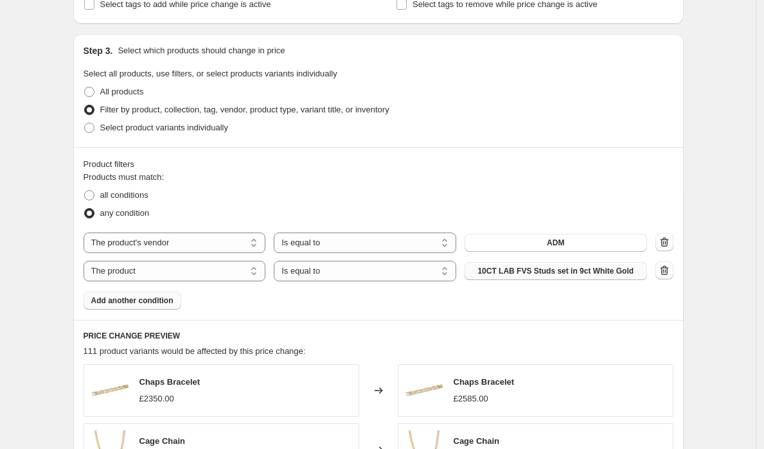
click at [605, 267] on span "10CT LAB FVS Studs set in 9ct White Gold" at bounding box center [556, 271] width 156 height 10
click at [240, 267] on select "The product The product's collection The product's tag The product's vendor The…" at bounding box center [175, 271] width 183 height 21
select select "vendor"
click at [572, 274] on button "ADM" at bounding box center [556, 271] width 183 height 18
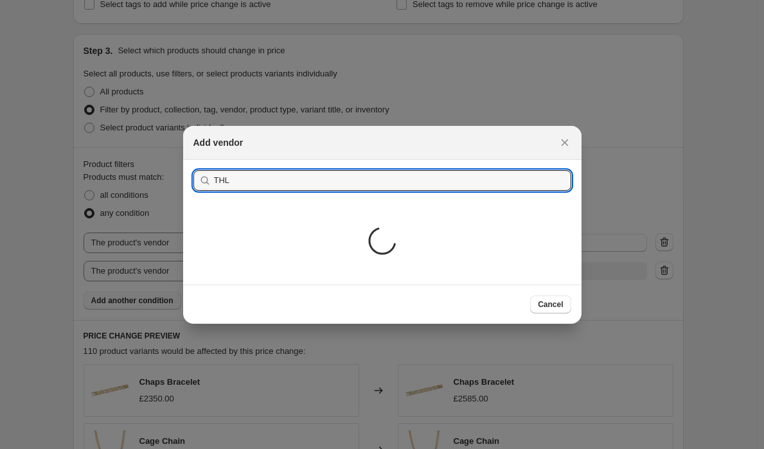
type input "THL"
click at [295, 237] on div "Loading..." at bounding box center [382, 243] width 398 height 84
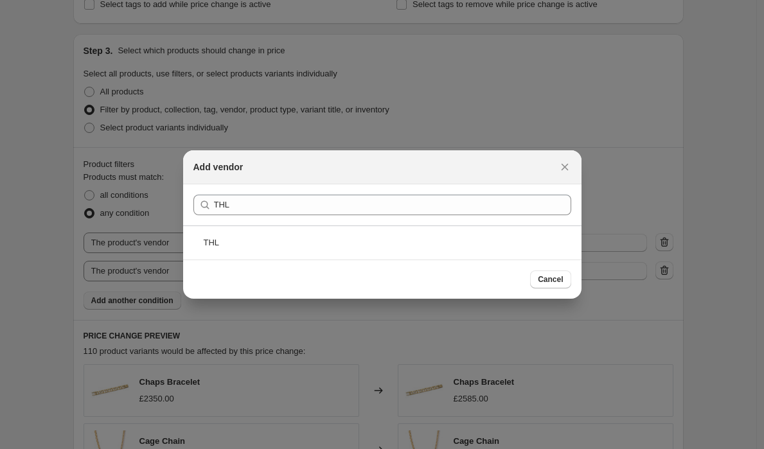
click at [295, 237] on div "THL" at bounding box center [382, 243] width 398 height 34
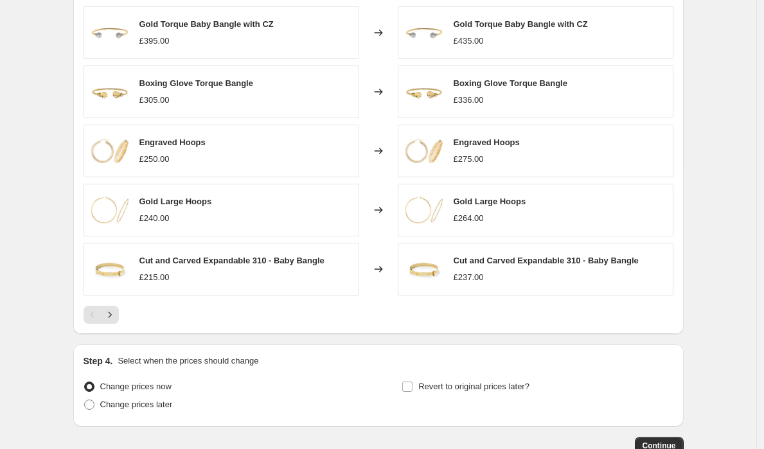
scroll to position [1088, 0]
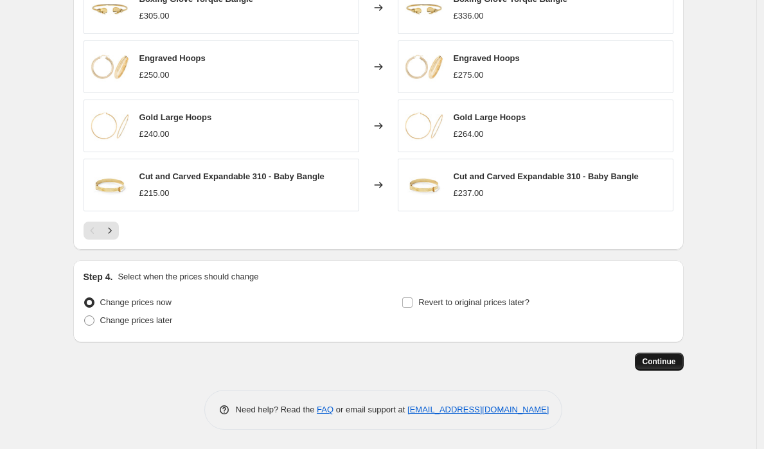
click at [683, 364] on button "Continue" at bounding box center [659, 362] width 49 height 18
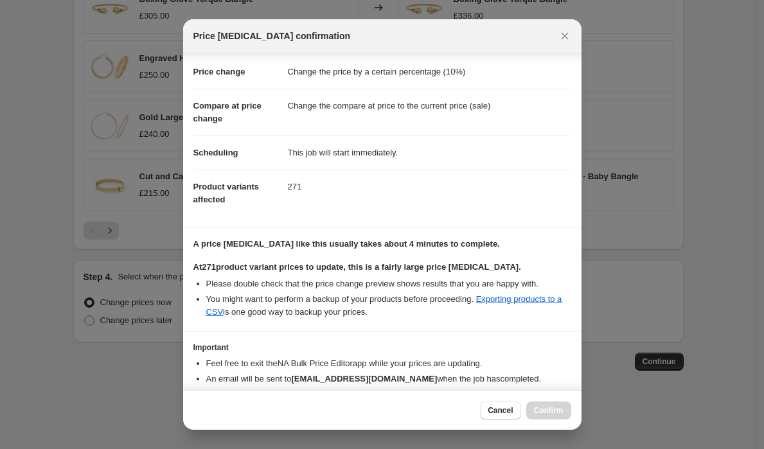
scroll to position [84, 0]
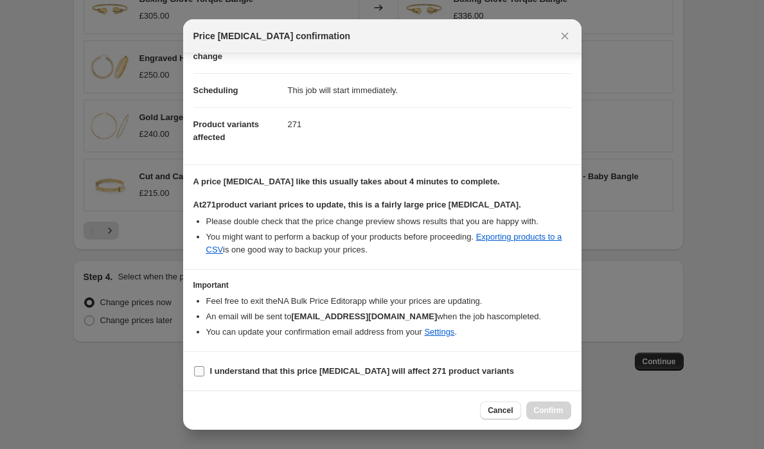
click at [214, 375] on b "I understand that this price [MEDICAL_DATA] will affect 271 product variants" at bounding box center [362, 371] width 304 height 10
click at [204, 375] on input "I understand that this price [MEDICAL_DATA] will affect 271 product variants" at bounding box center [199, 371] width 10 height 10
checkbox input "true"
click at [542, 409] on span "Confirm" at bounding box center [549, 411] width 30 height 10
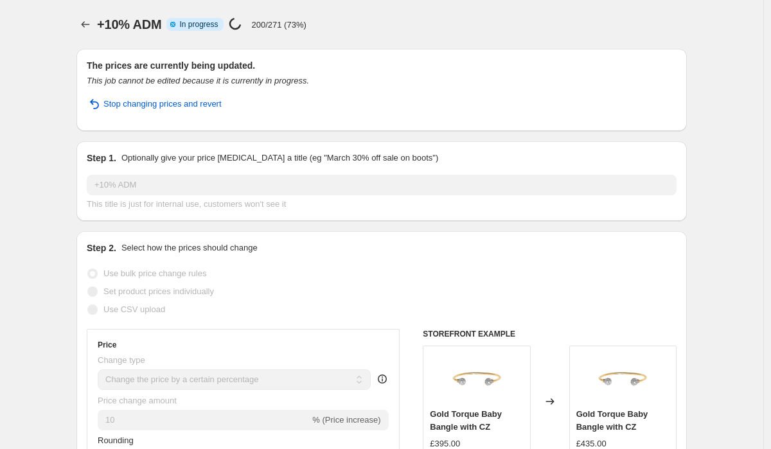
select select "percentage"
select select "vendor"
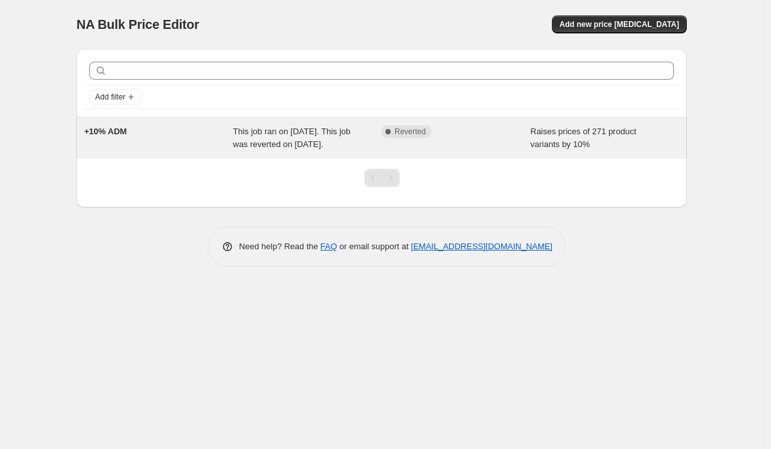
click at [189, 144] on div "+10% ADM" at bounding box center [158, 138] width 149 height 26
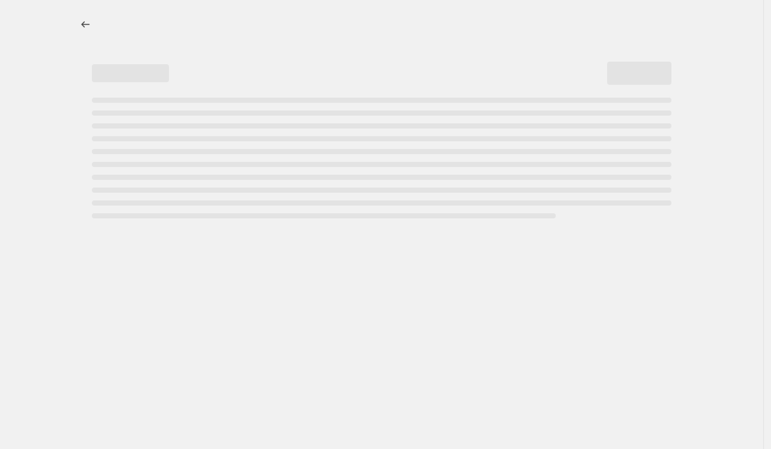
select select "percentage"
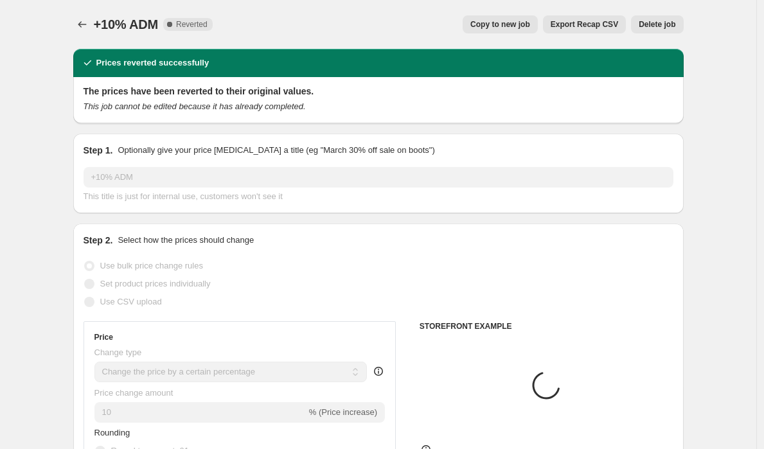
select select "vendor"
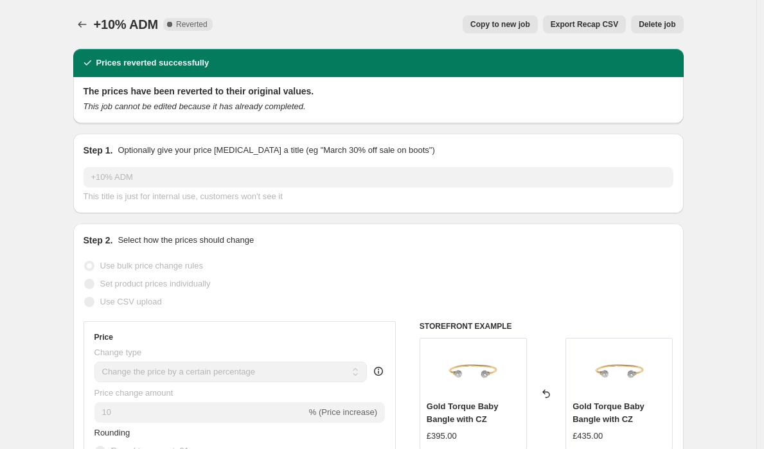
click at [502, 27] on span "Copy to new job" at bounding box center [500, 24] width 60 height 10
select select "percentage"
select select "vendor"
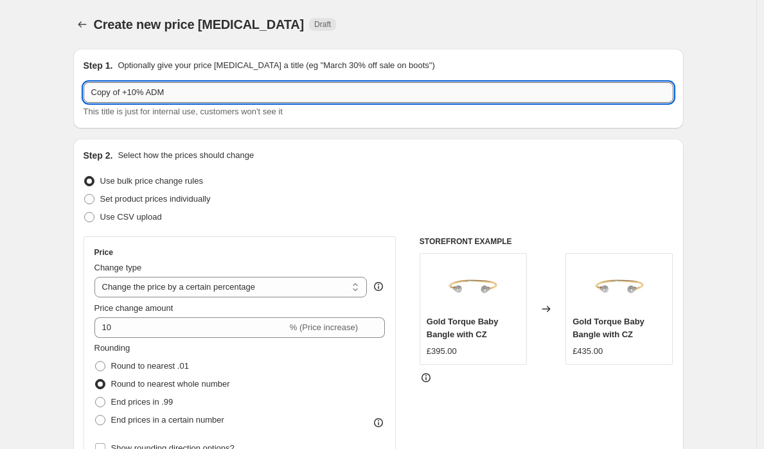
drag, startPoint x: 125, startPoint y: 96, endPoint x: 87, endPoint y: 96, distance: 38.6
click at [87, 96] on input "Copy of +10% ADM" at bounding box center [379, 92] width 590 height 21
click at [184, 96] on input "Final +10% ADM" at bounding box center [379, 92] width 590 height 21
type input "Final +10% ADM & THL"
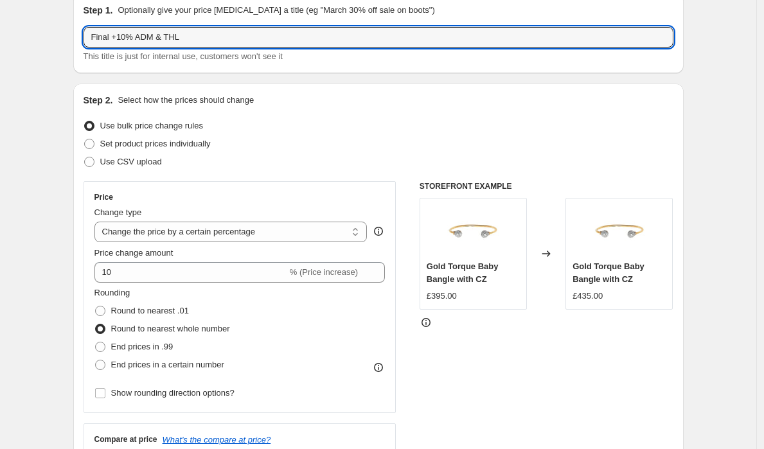
scroll to position [58, 0]
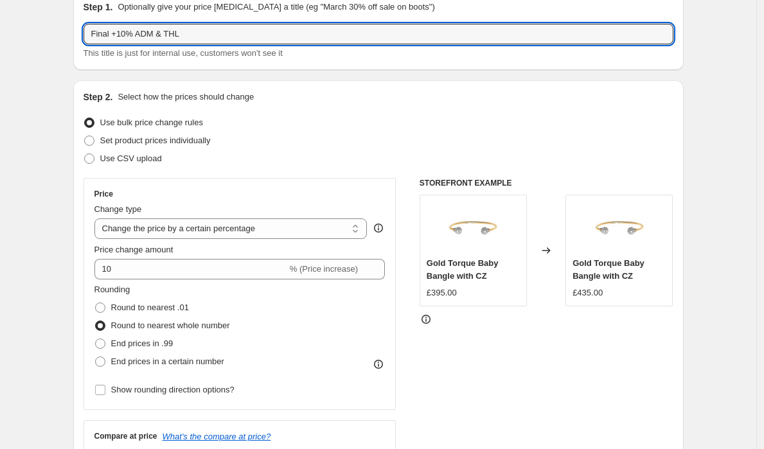
drag, startPoint x: 224, startPoint y: 31, endPoint x: 80, endPoint y: 36, distance: 144.7
click at [80, 36] on div "Step 1. Optionally give your price [MEDICAL_DATA] a title (eg "March 30% off sa…" at bounding box center [378, 30] width 611 height 80
click at [224, 39] on input "Gold Price Increase 10%" at bounding box center [379, 34] width 590 height 21
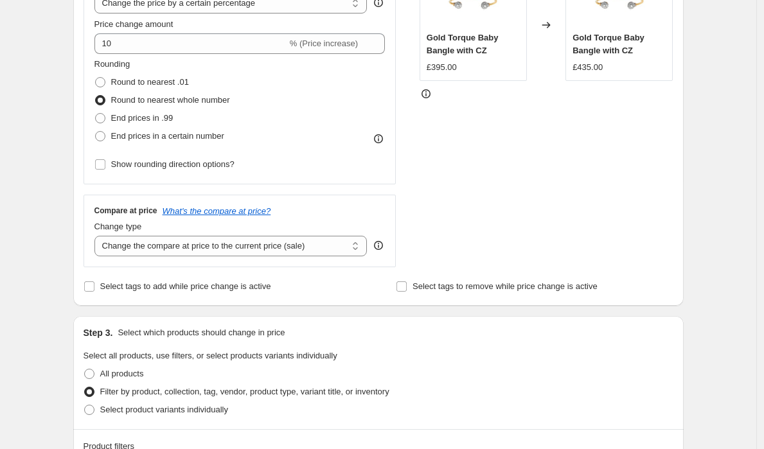
scroll to position [299, 0]
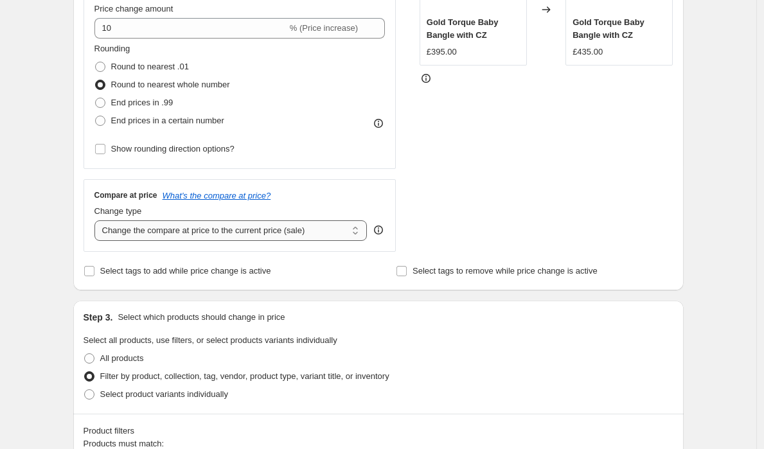
type input "Gold Price Increase 10%"
click at [334, 233] on select "Change the compare at price to the current price (sale) Change the compare at p…" at bounding box center [230, 230] width 273 height 21
select select "remove"
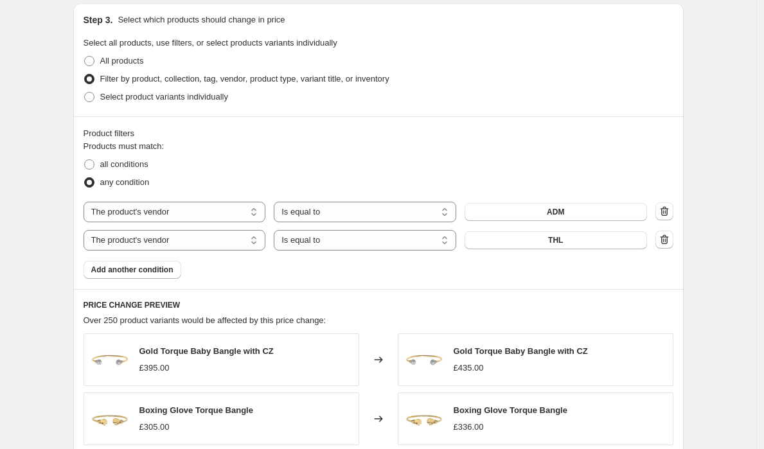
scroll to position [546, 0]
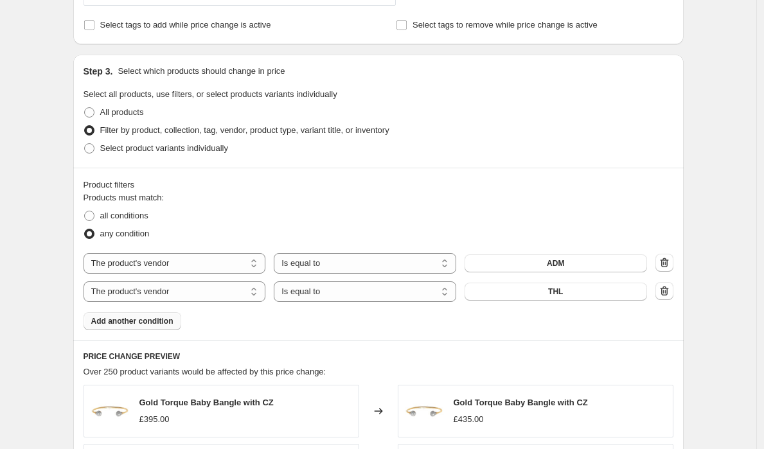
click at [117, 326] on button "Add another condition" at bounding box center [133, 321] width 98 height 18
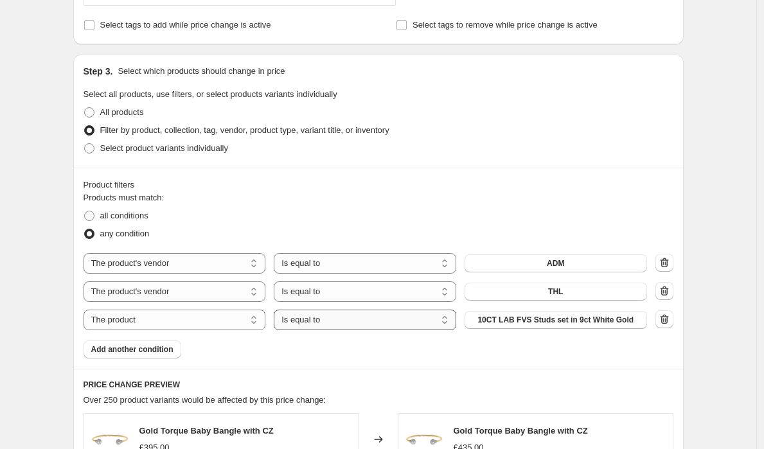
click at [352, 323] on select "Is equal to Is not equal to" at bounding box center [365, 320] width 183 height 21
click at [519, 318] on span "10CT LAB FVS Studs set in 9ct White Gold" at bounding box center [556, 320] width 156 height 10
click at [433, 320] on select "Is equal to Is not equal to" at bounding box center [365, 320] width 183 height 21
click at [206, 312] on select "The product The product's collection The product's tag The product's vendor The…" at bounding box center [175, 320] width 183 height 21
select select "title"
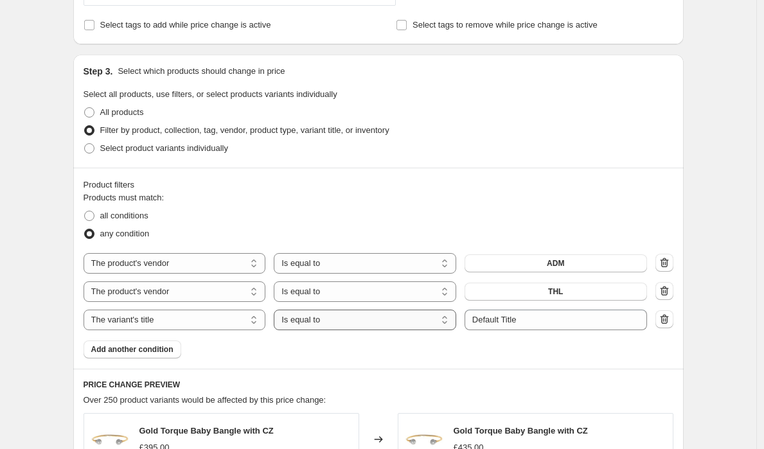
click at [376, 325] on select "Is equal to Is not equal to Contains" at bounding box center [365, 320] width 183 height 21
select select "contains"
click at [535, 318] on input "Default Title" at bounding box center [556, 320] width 183 height 21
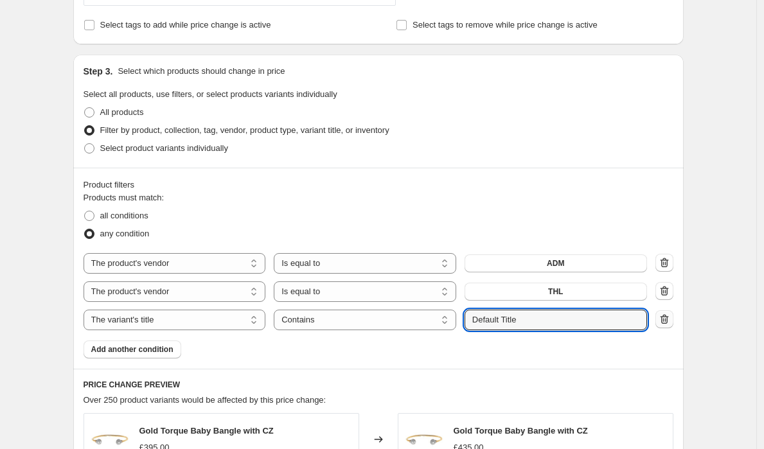
click at [664, 320] on icon "button" at bounding box center [663, 320] width 1 height 4
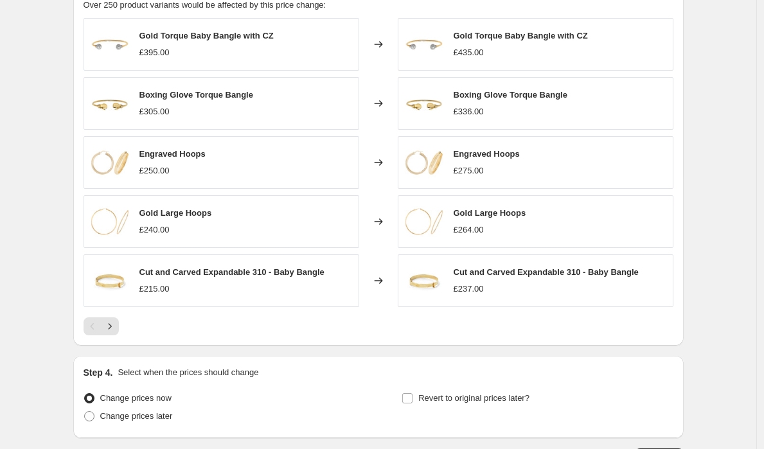
scroll to position [929, 0]
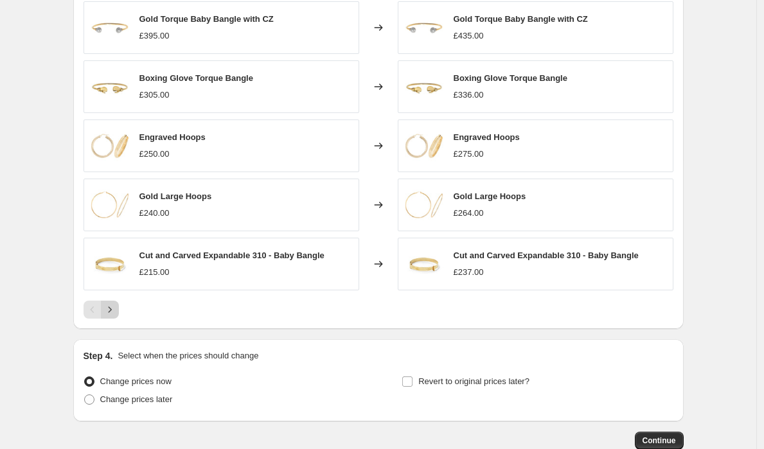
click at [116, 315] on icon "Next" at bounding box center [109, 309] width 13 height 13
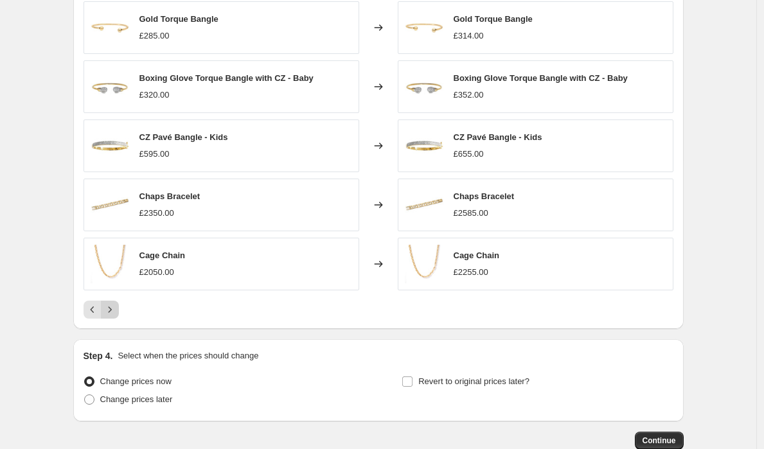
click at [119, 312] on button "Next" at bounding box center [110, 310] width 18 height 18
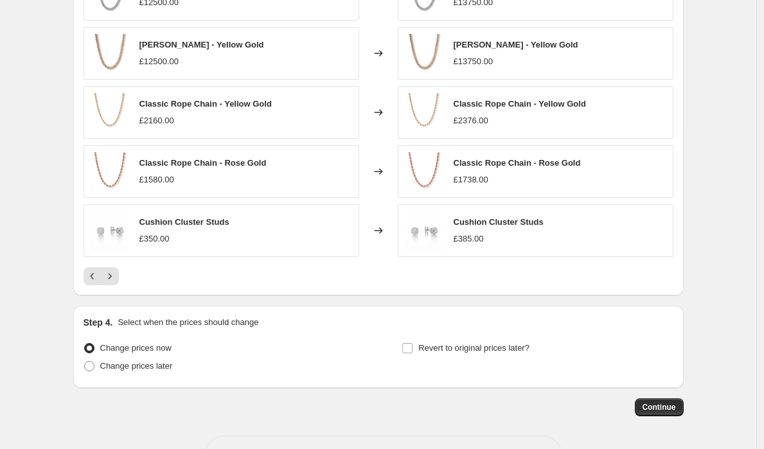
scroll to position [965, 0]
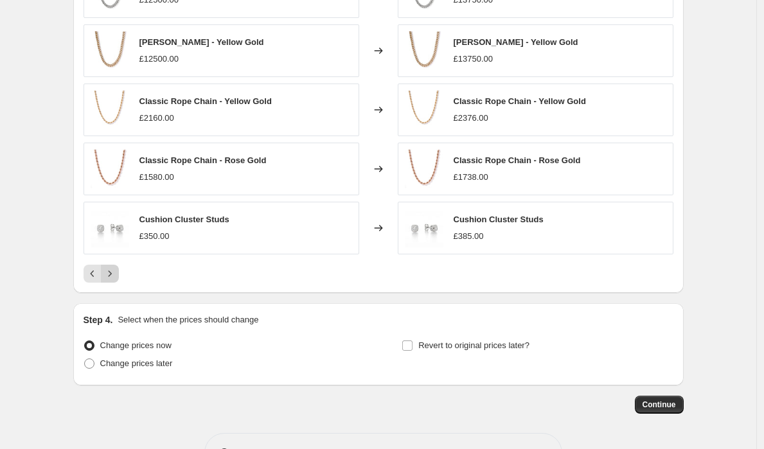
click at [116, 273] on icon "Next" at bounding box center [109, 273] width 13 height 13
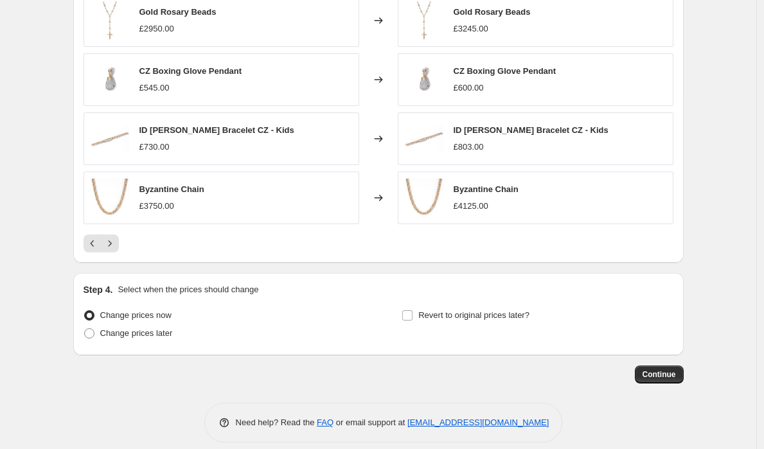
scroll to position [1008, 0]
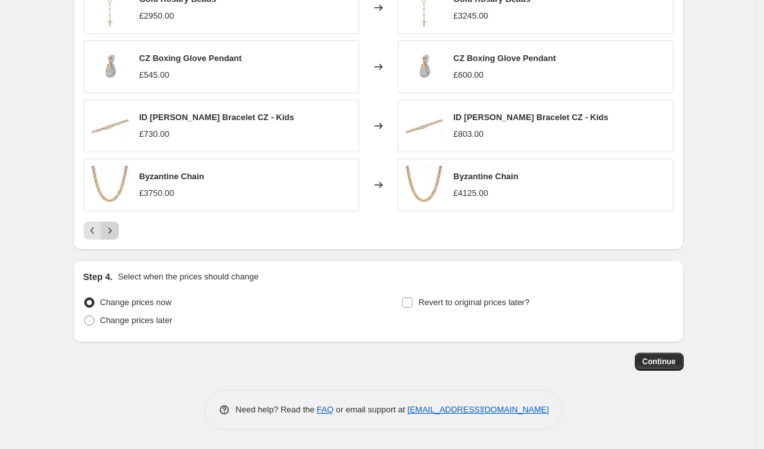
click at [116, 232] on icon "Next" at bounding box center [109, 230] width 13 height 13
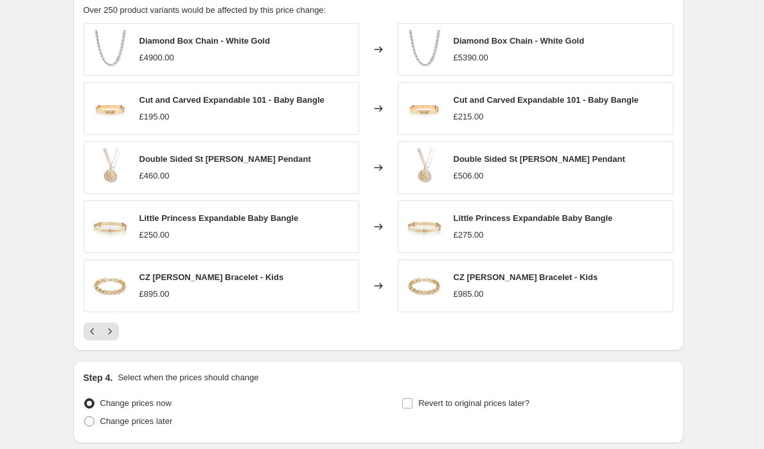
scroll to position [917, 0]
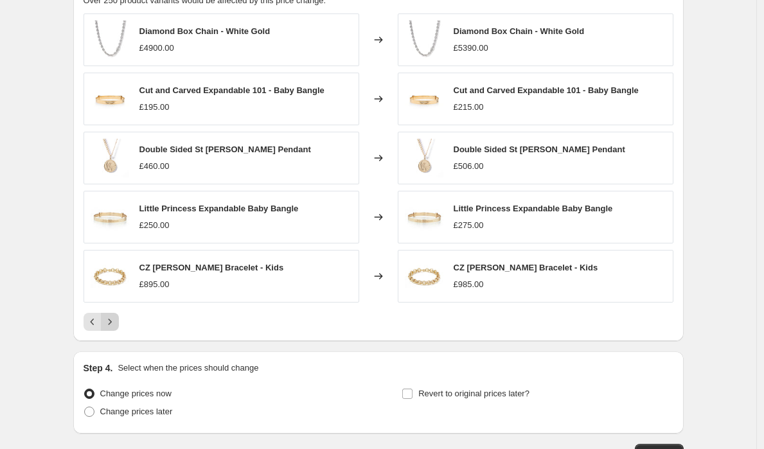
click at [115, 322] on icon "Next" at bounding box center [109, 322] width 13 height 13
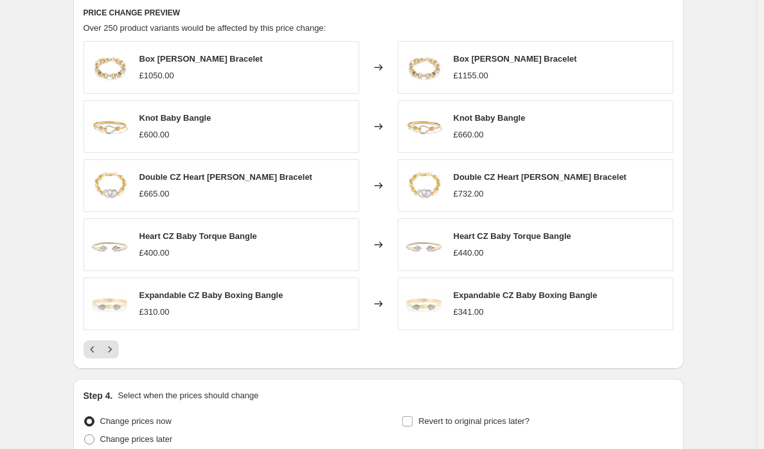
scroll to position [889, 0]
click at [111, 352] on icon "Next" at bounding box center [109, 350] width 3 height 6
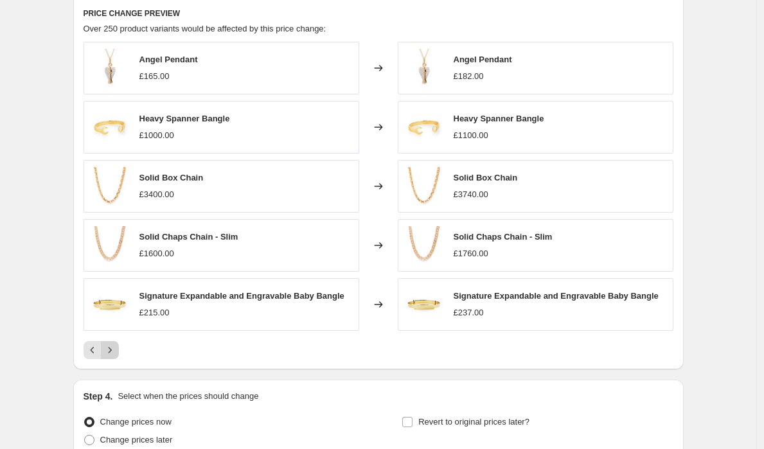
click at [116, 352] on icon "Next" at bounding box center [109, 350] width 13 height 13
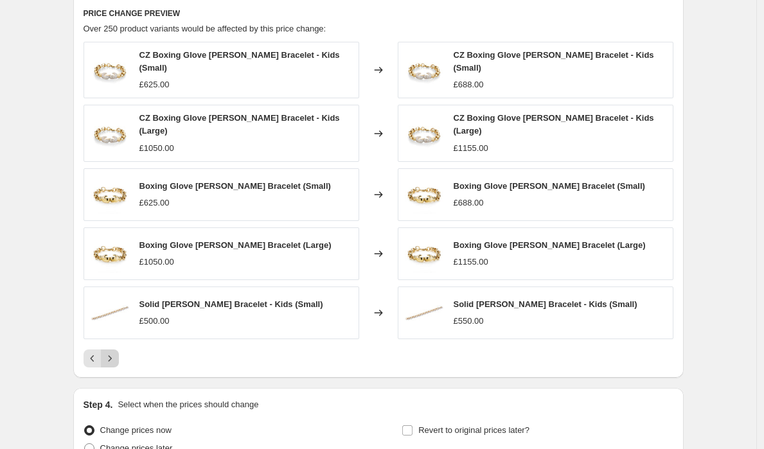
click at [114, 352] on icon "Next" at bounding box center [109, 358] width 13 height 13
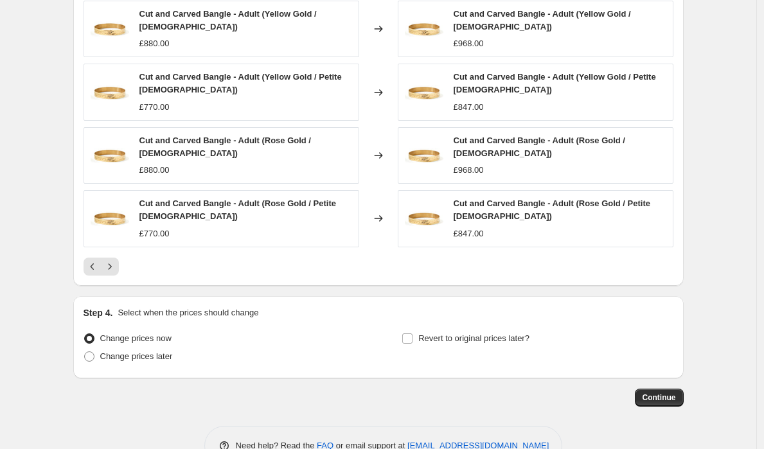
scroll to position [997, 0]
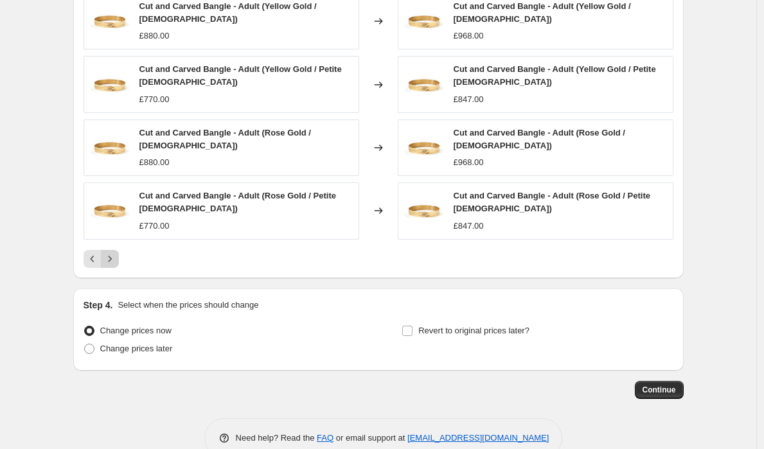
click at [114, 253] on icon "Next" at bounding box center [109, 259] width 13 height 13
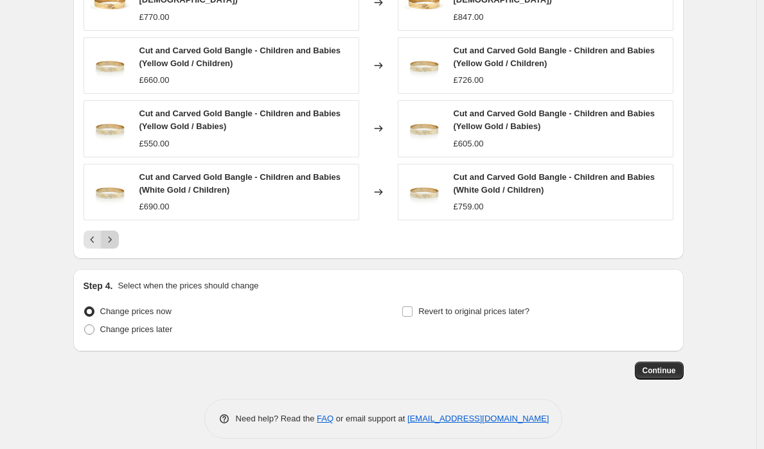
click at [114, 244] on button "Next" at bounding box center [110, 240] width 18 height 18
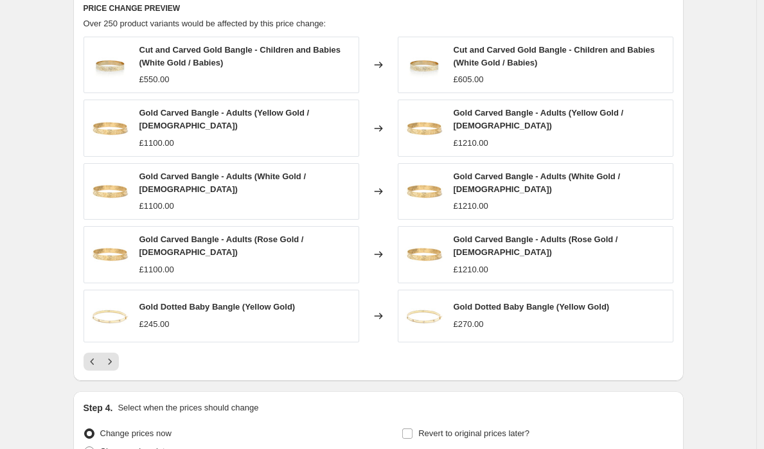
scroll to position [885, 0]
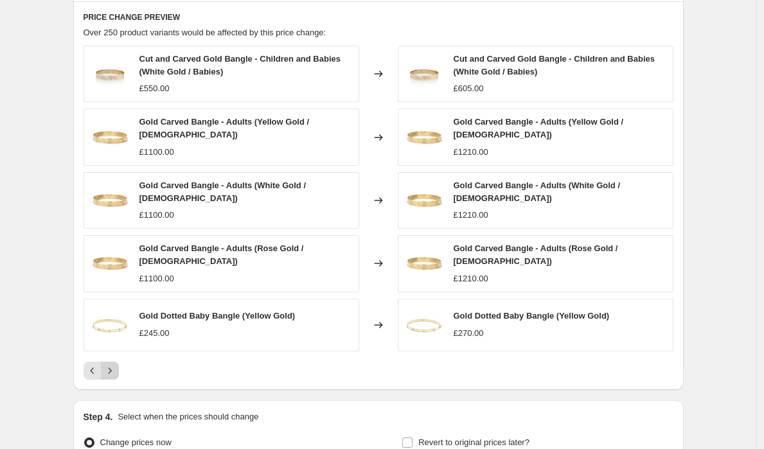
click at [116, 364] on icon "Next" at bounding box center [109, 370] width 13 height 13
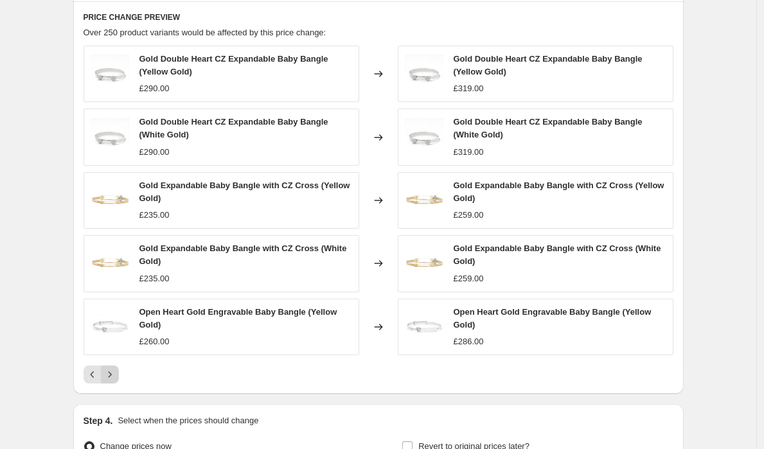
click at [111, 380] on icon "Next" at bounding box center [109, 374] width 13 height 13
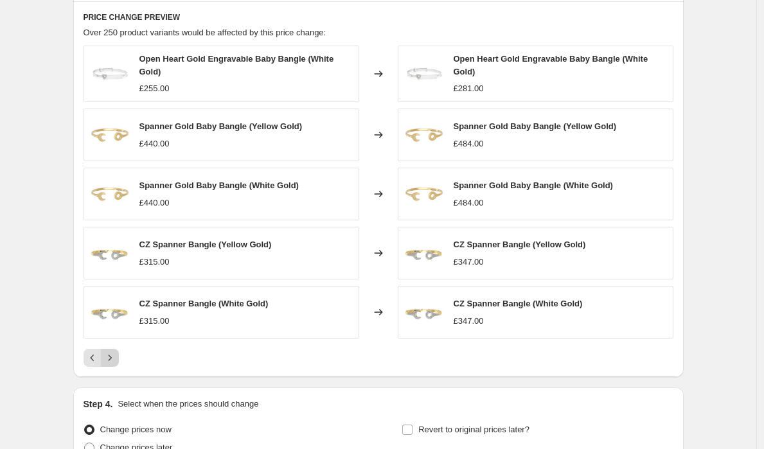
click at [116, 362] on icon "Next" at bounding box center [109, 358] width 13 height 13
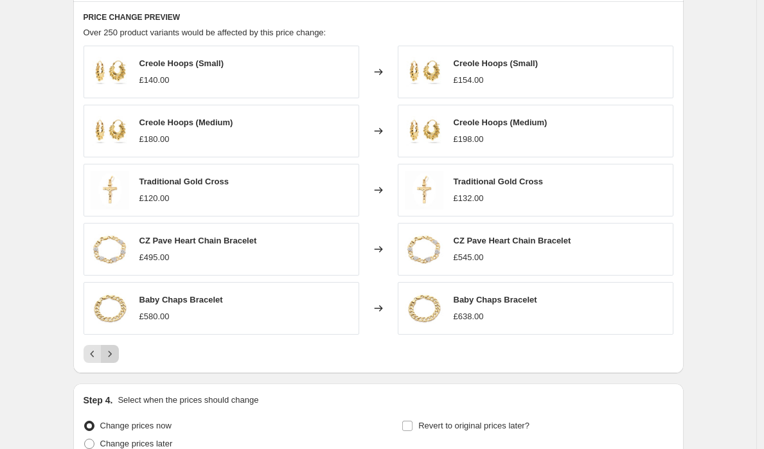
click at [119, 357] on button "Next" at bounding box center [110, 354] width 18 height 18
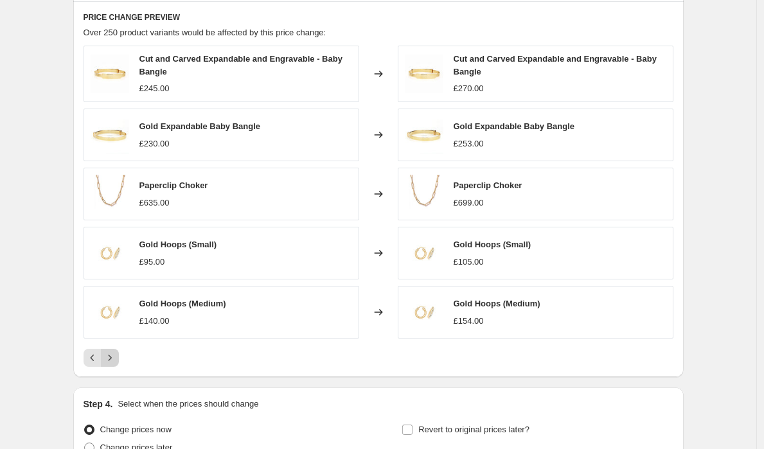
click at [119, 352] on button "Next" at bounding box center [110, 358] width 18 height 18
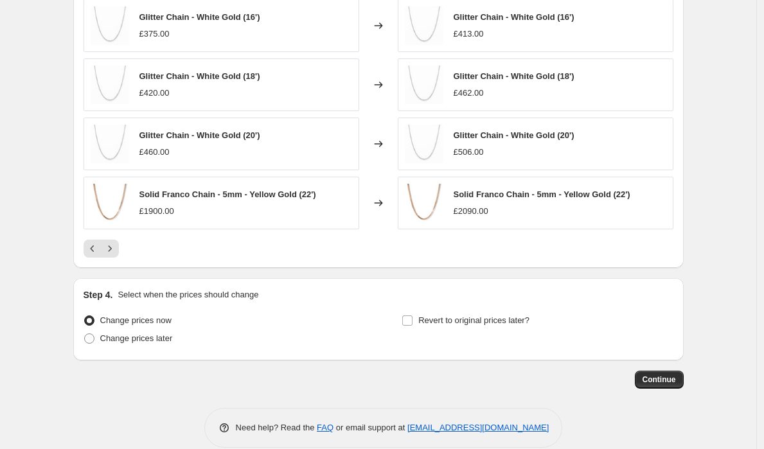
scroll to position [1008, 0]
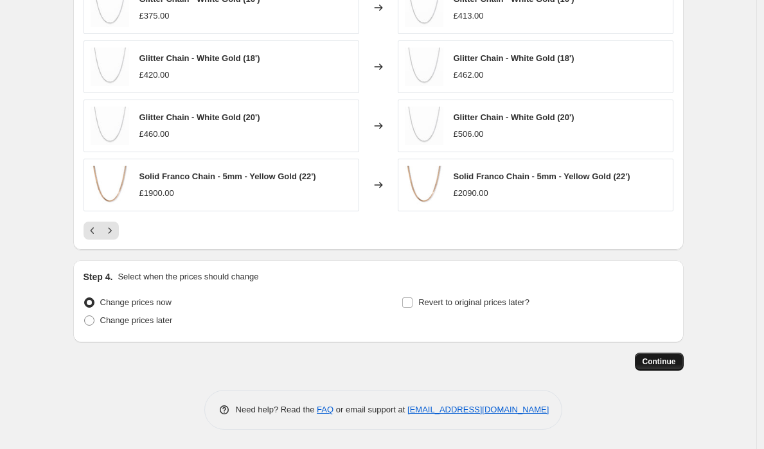
click at [663, 354] on button "Continue" at bounding box center [659, 362] width 49 height 18
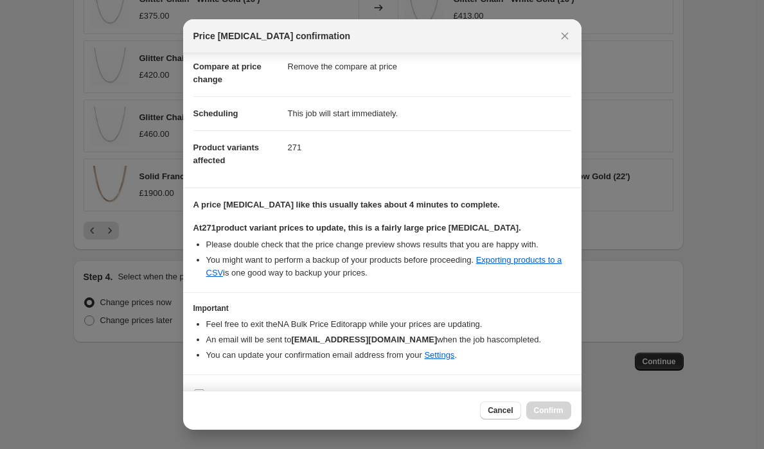
scroll to position [84, 0]
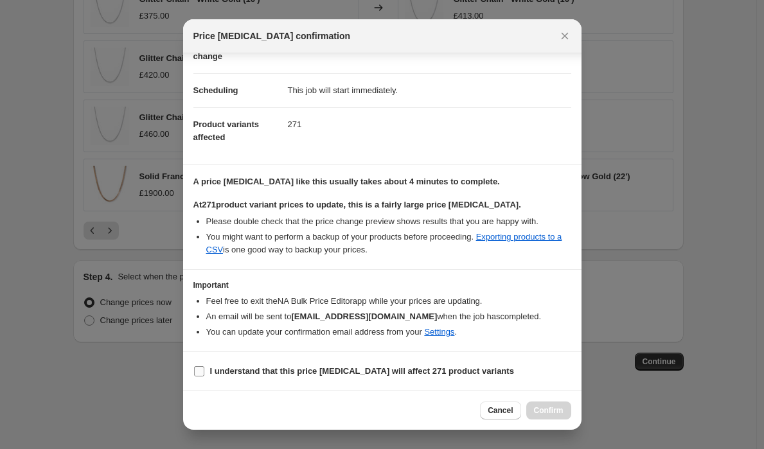
click at [205, 374] on label "I understand that this price [MEDICAL_DATA] will affect 271 product variants" at bounding box center [353, 371] width 321 height 18
click at [204, 374] on input "I understand that this price [MEDICAL_DATA] will affect 271 product variants" at bounding box center [199, 371] width 10 height 10
checkbox input "true"
click at [563, 413] on button "Confirm" at bounding box center [548, 411] width 45 height 18
type input "Gold Price Increase 10%"
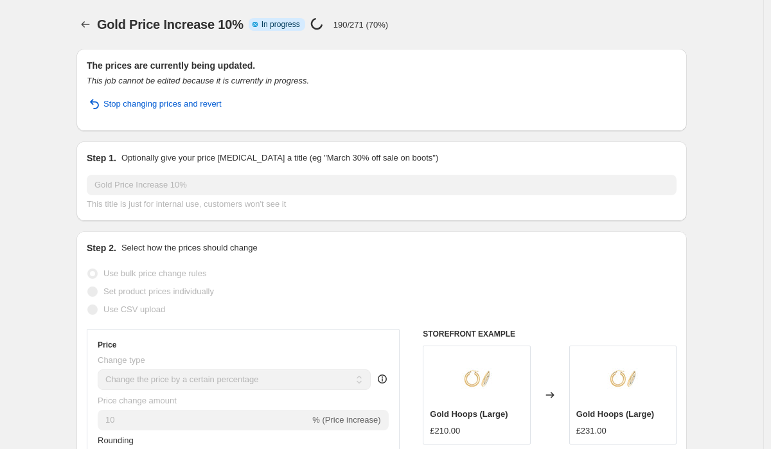
select select "percentage"
select select "remove"
select select "vendor"
